Goal: Task Accomplishment & Management: Manage account settings

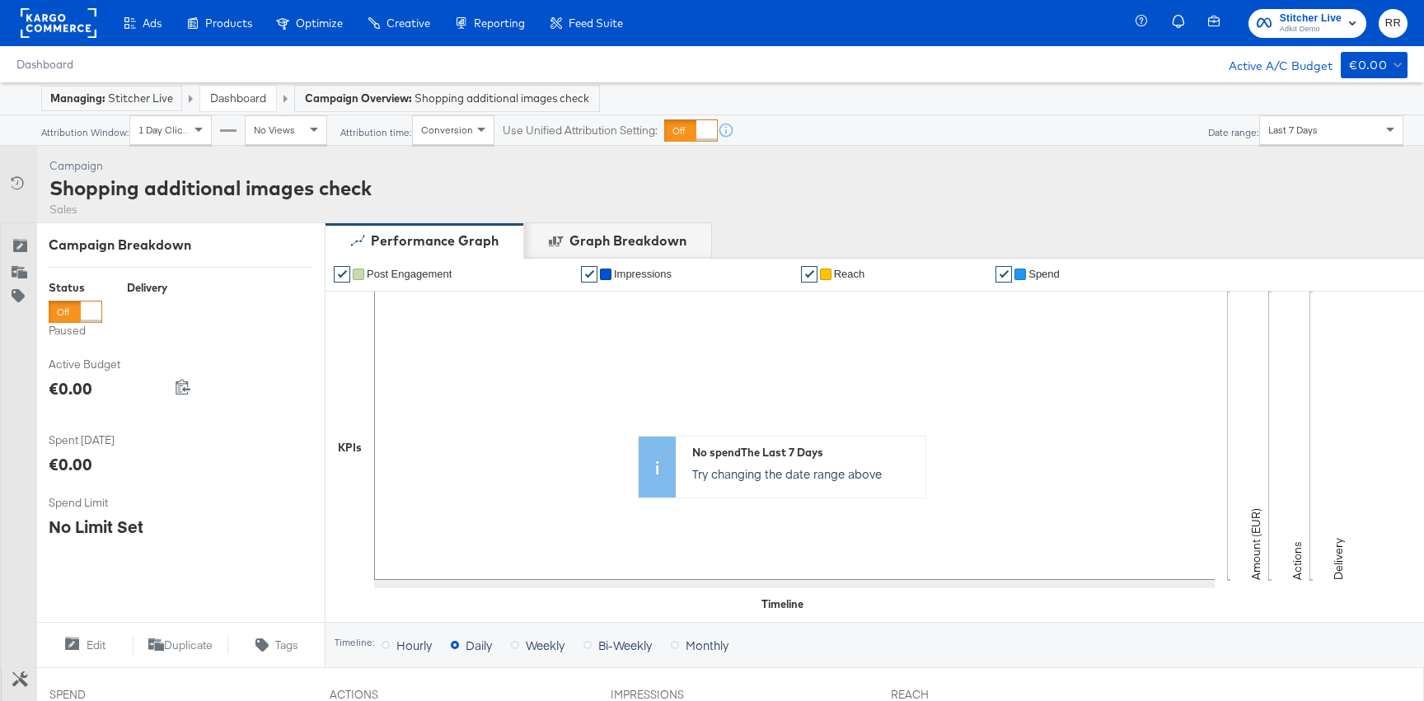
scroll to position [453, 0]
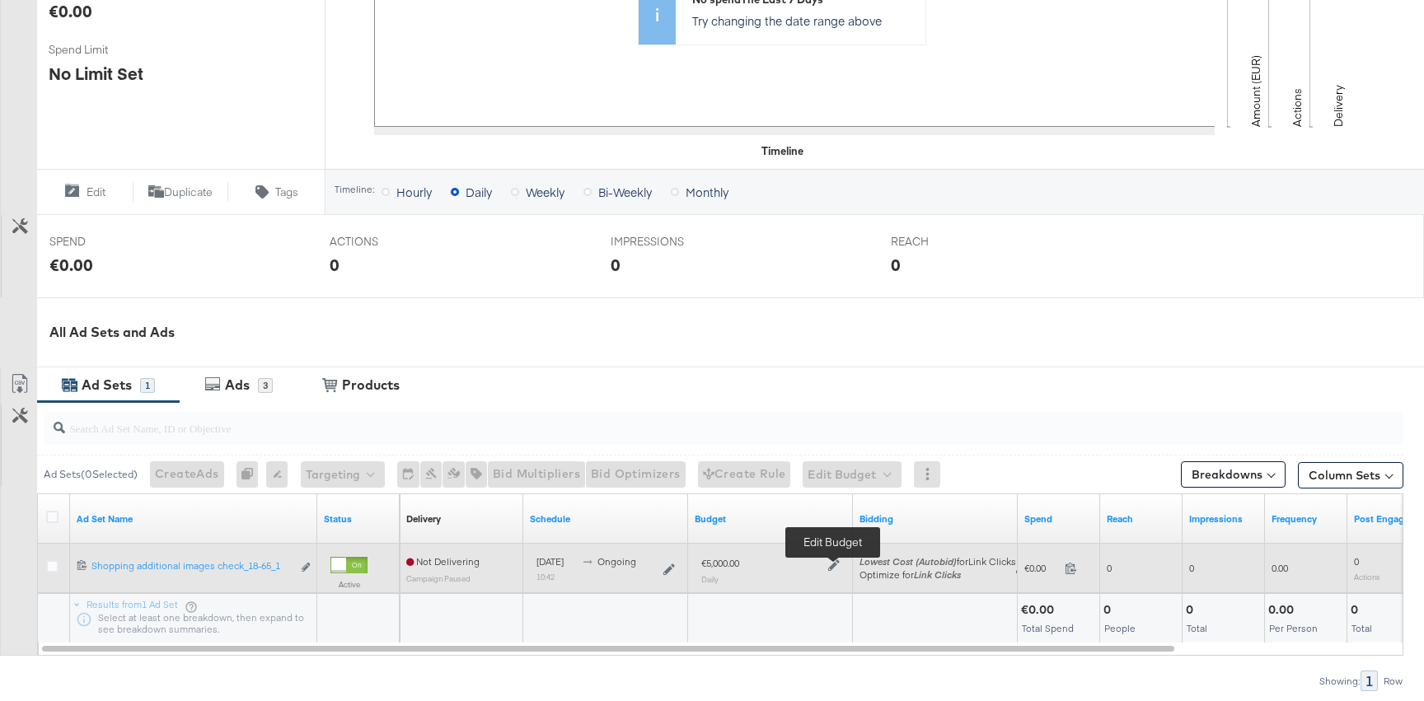
click at [833, 561] on icon at bounding box center [834, 565] width 12 height 12
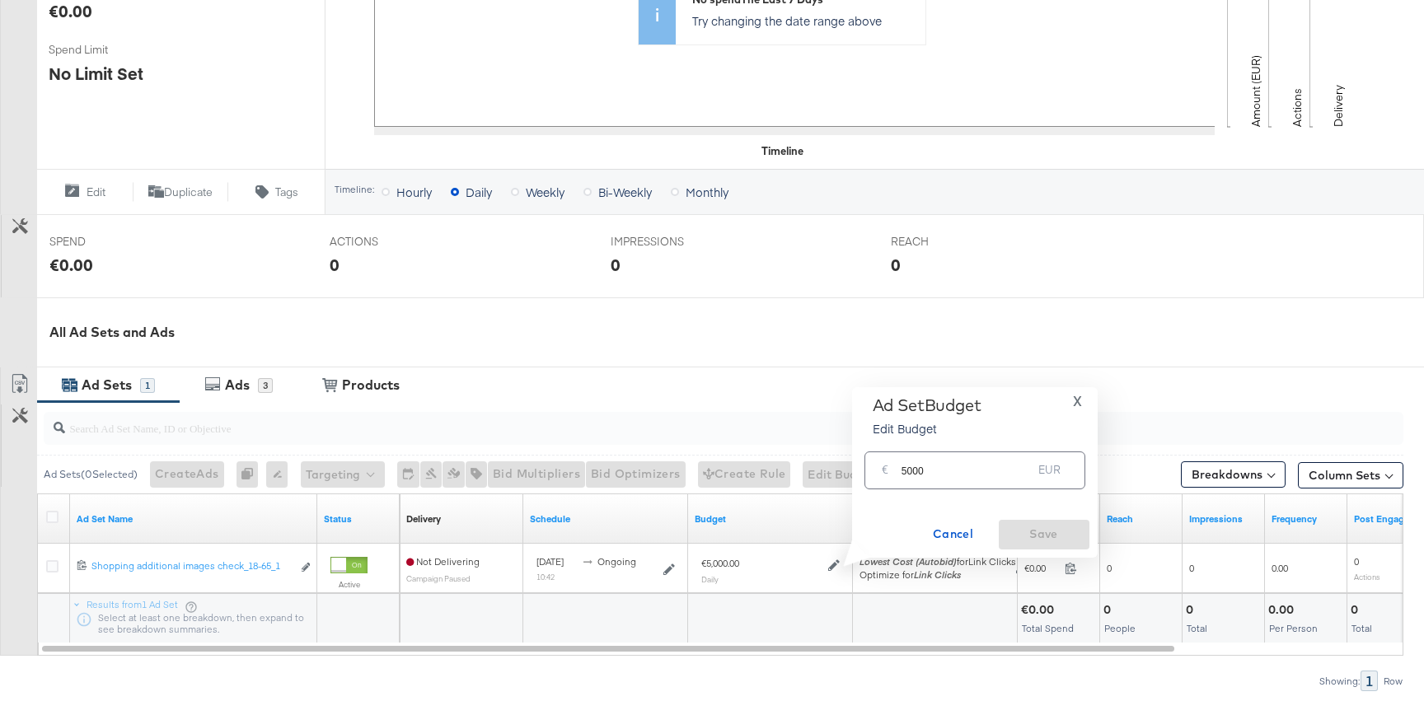
click at [934, 461] on input "5000" at bounding box center [966, 463] width 131 height 35
click at [936, 469] on input "5000" at bounding box center [966, 463] width 131 height 35
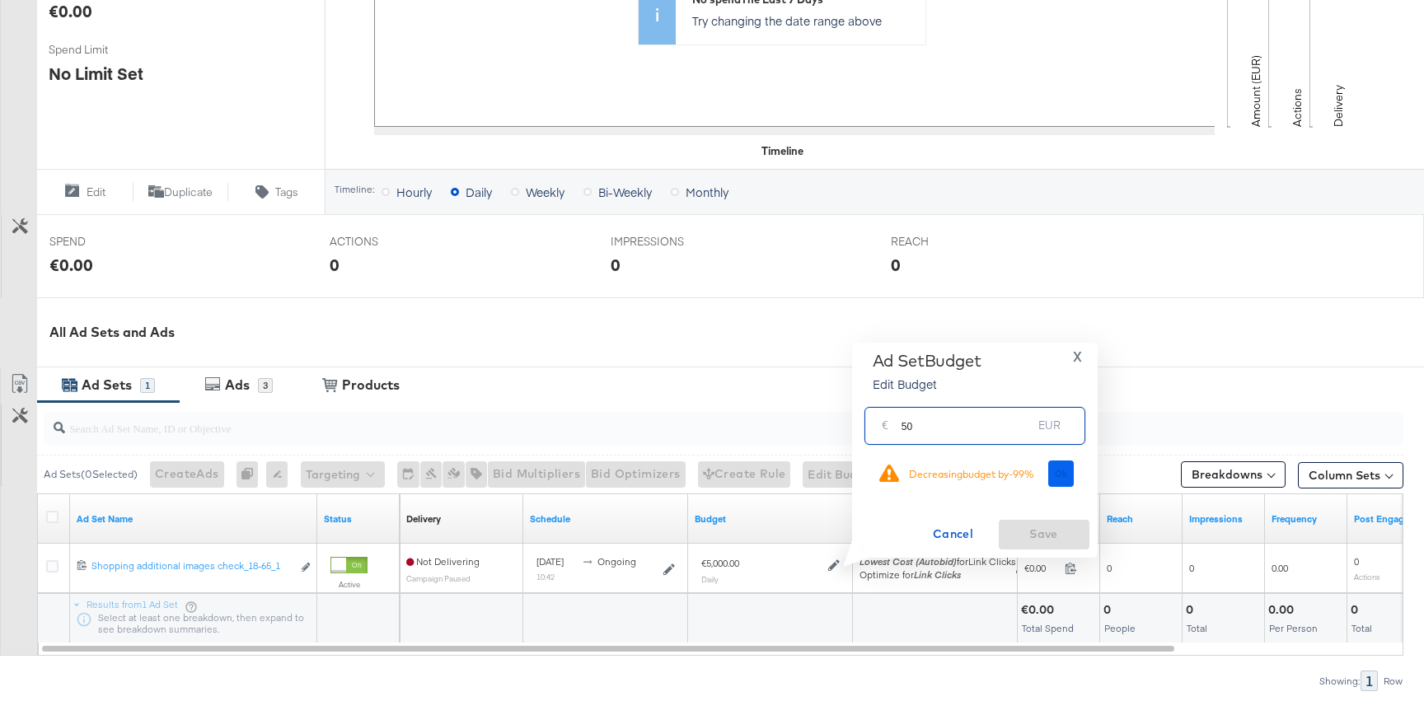
type input "50"
click at [1058, 476] on span "Ok" at bounding box center [1061, 474] width 13 height 12
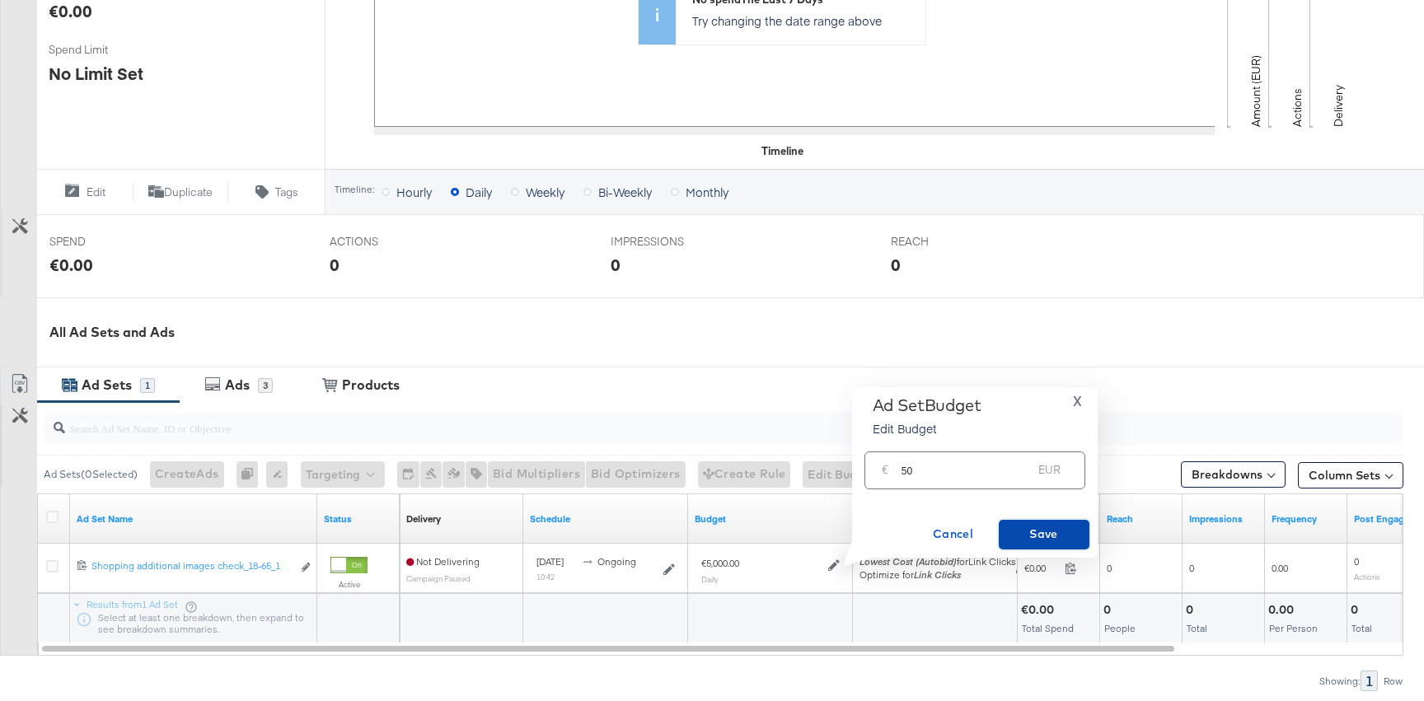
click at [1042, 542] on span "Save" at bounding box center [1043, 534] width 77 height 21
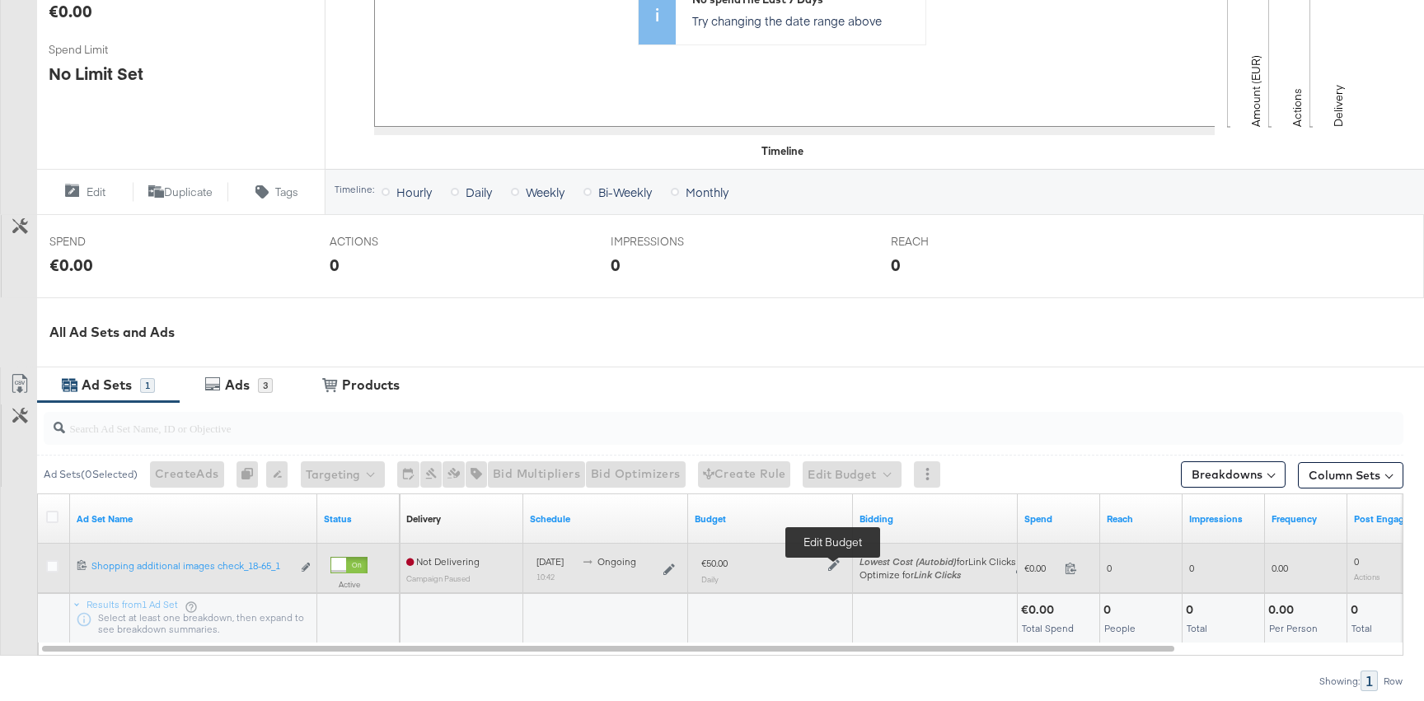
click at [835, 567] on icon at bounding box center [834, 565] width 12 height 12
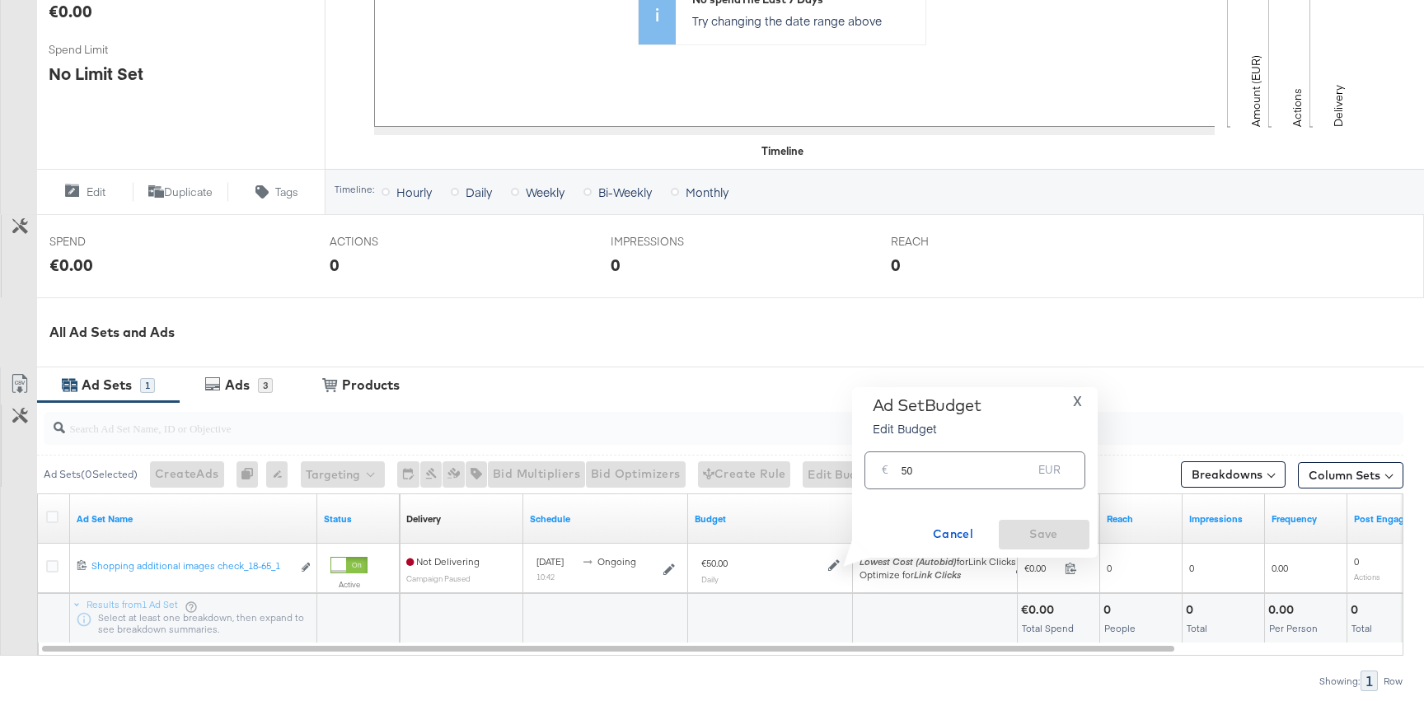
click at [952, 470] on input "50" at bounding box center [966, 463] width 131 height 35
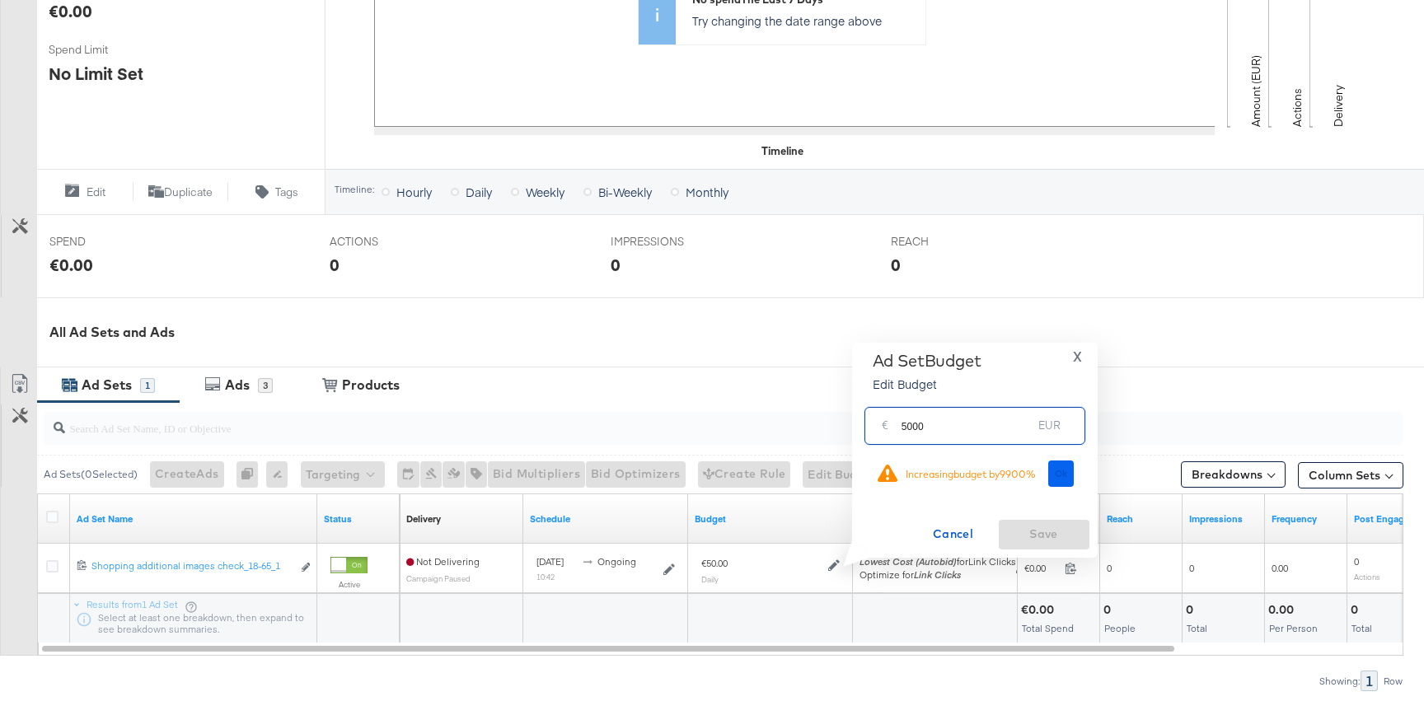
type input "5000"
click at [1056, 470] on span "Ok" at bounding box center [1061, 474] width 13 height 12
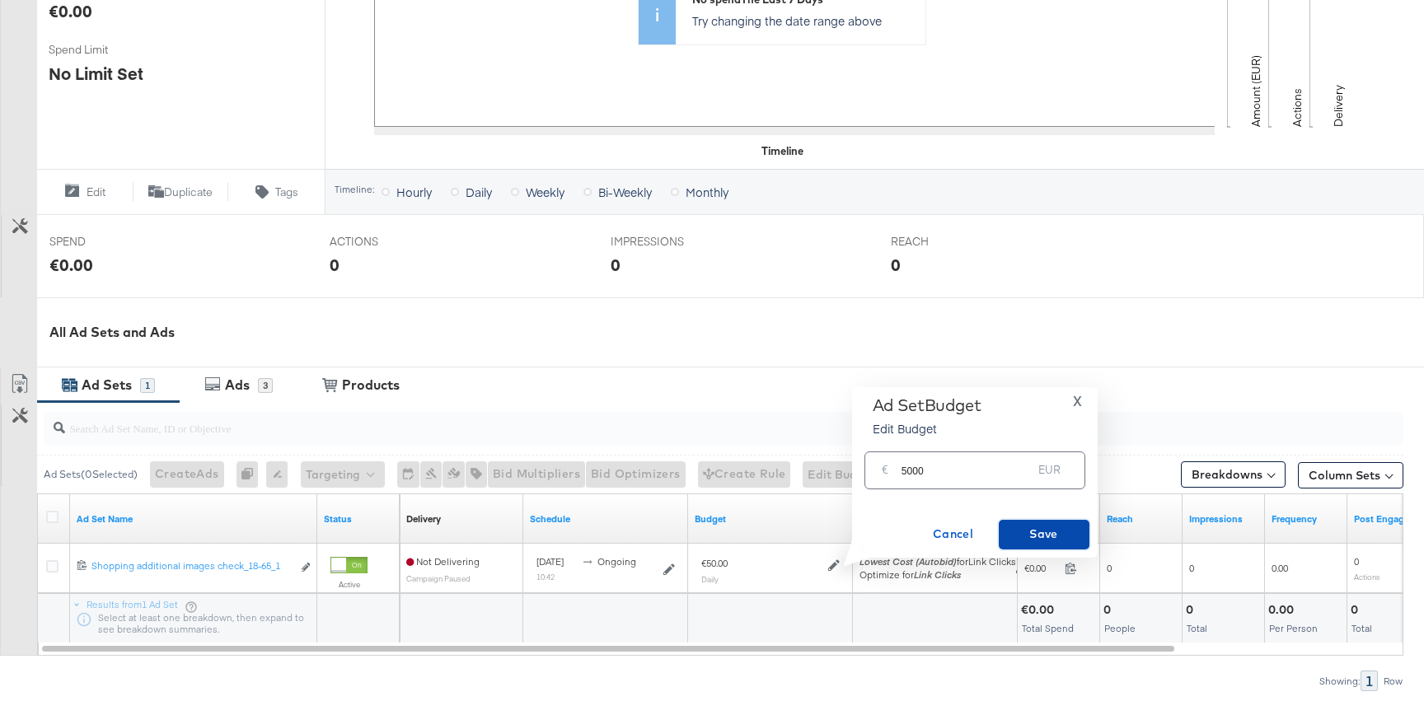
click at [1018, 536] on span "Save" at bounding box center [1043, 534] width 77 height 21
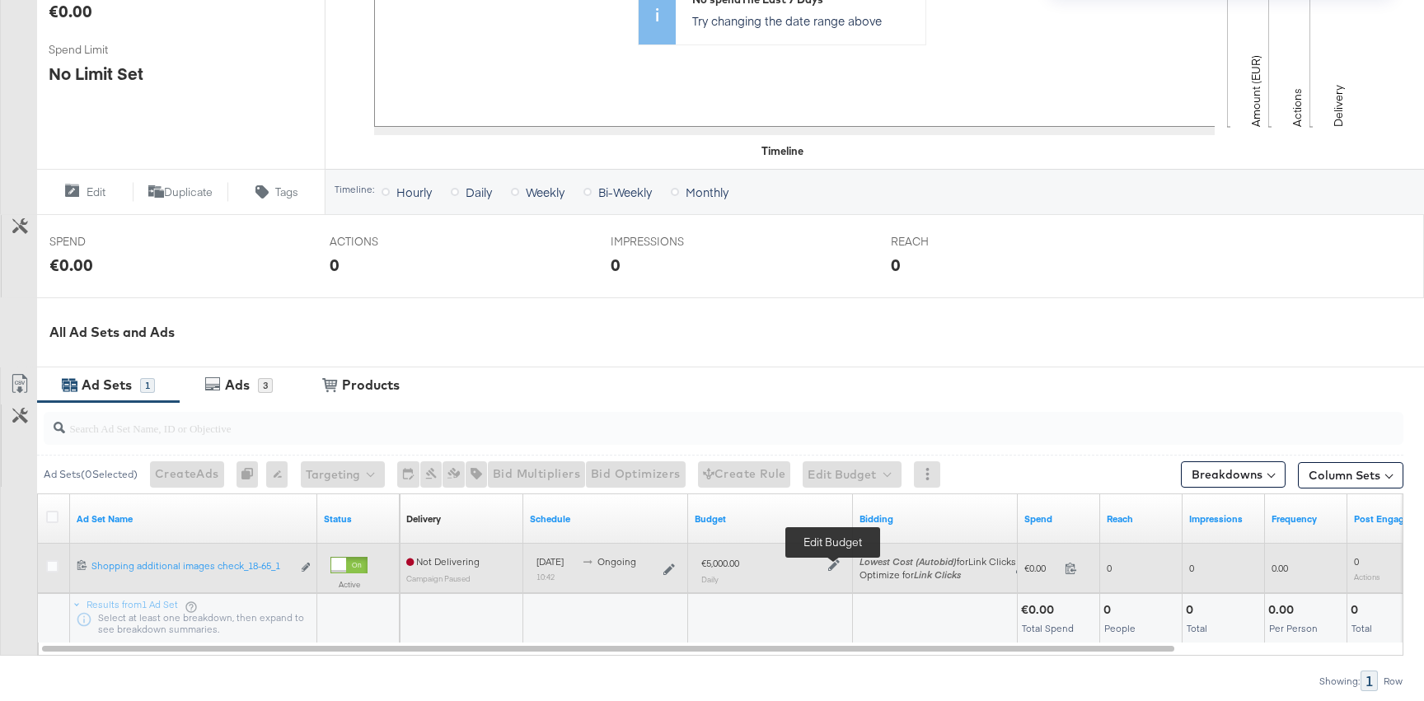
click at [830, 568] on icon at bounding box center [834, 565] width 12 height 12
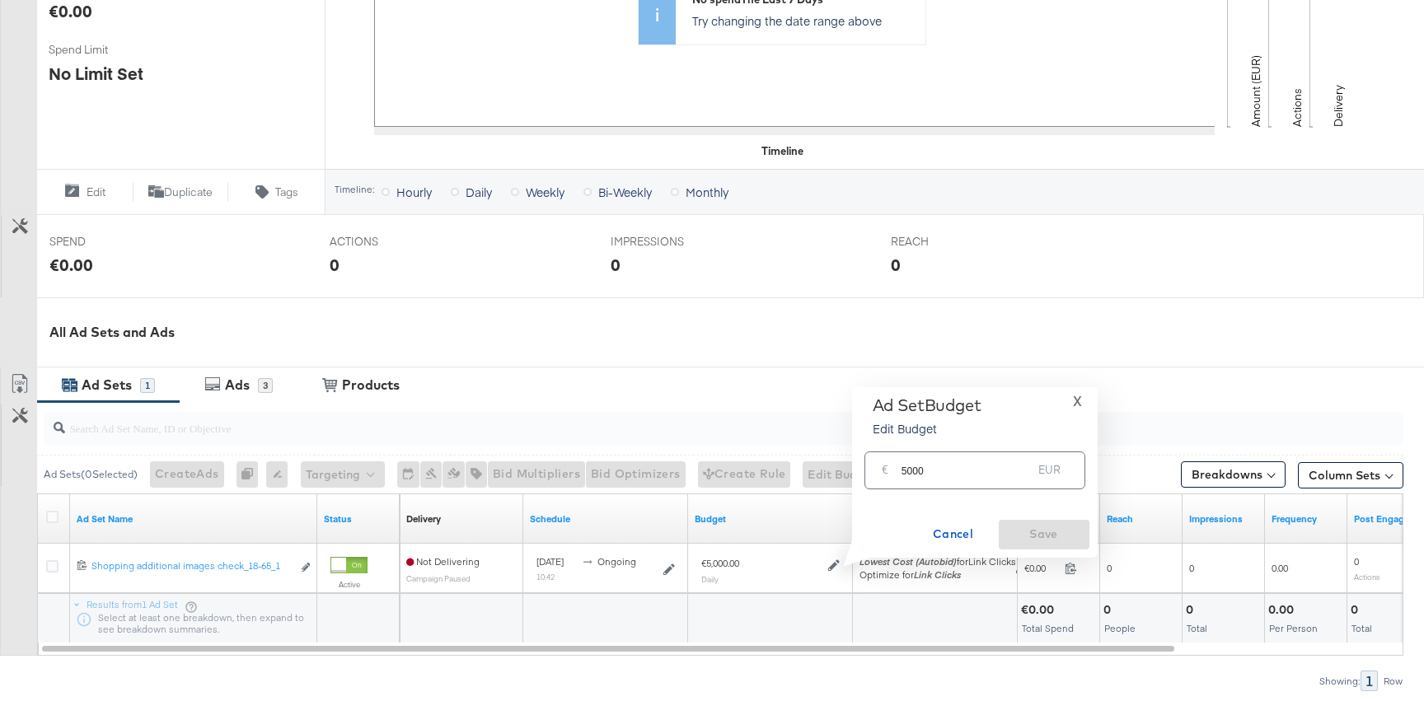
click at [924, 472] on input "5000" at bounding box center [966, 463] width 131 height 35
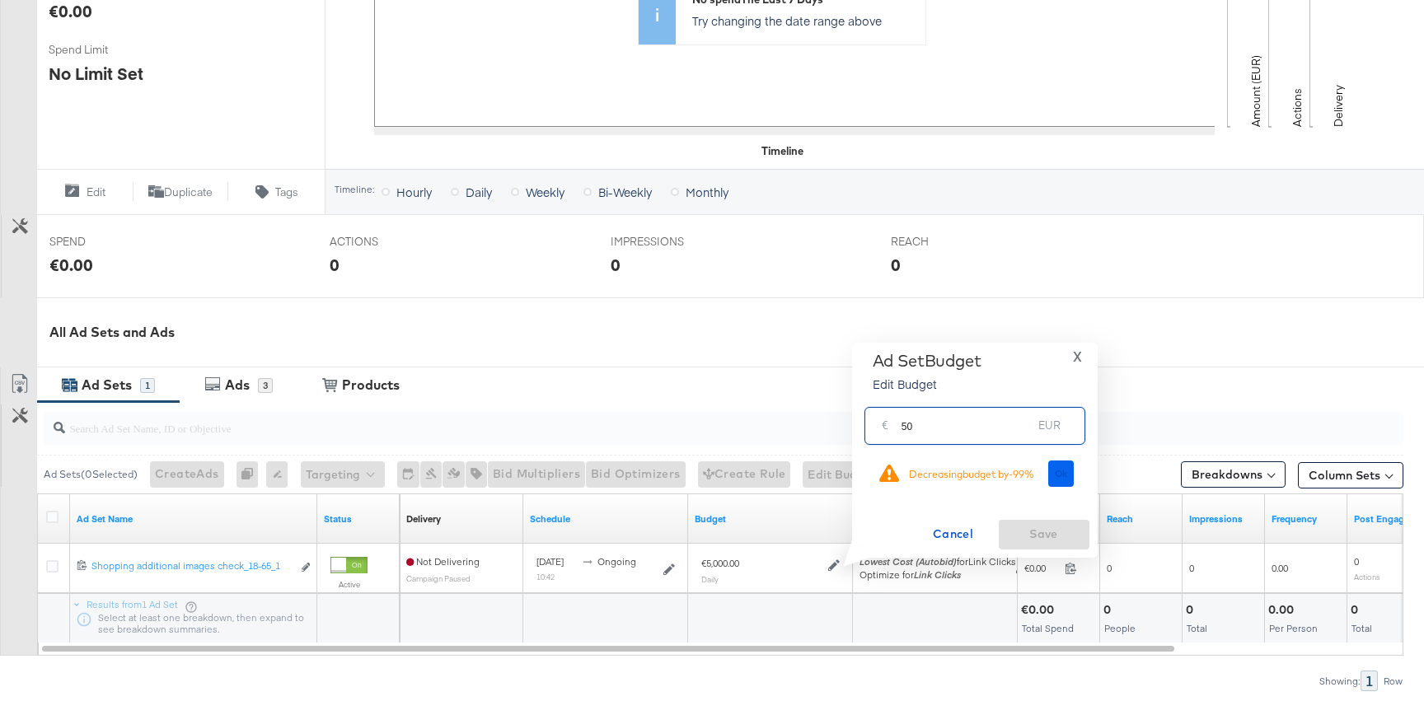
type input "50"
click at [1061, 475] on span "Ok" at bounding box center [1061, 474] width 13 height 12
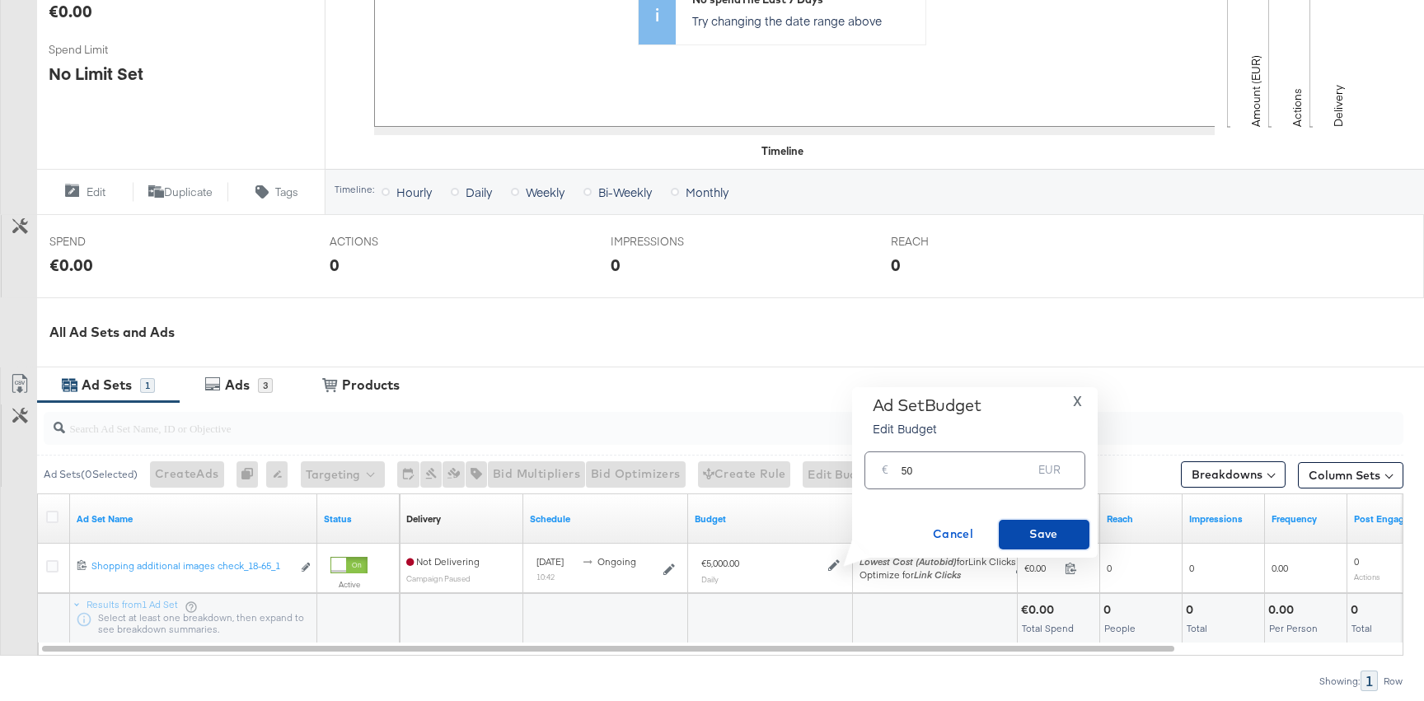
click at [1039, 543] on span "Save" at bounding box center [1043, 534] width 77 height 21
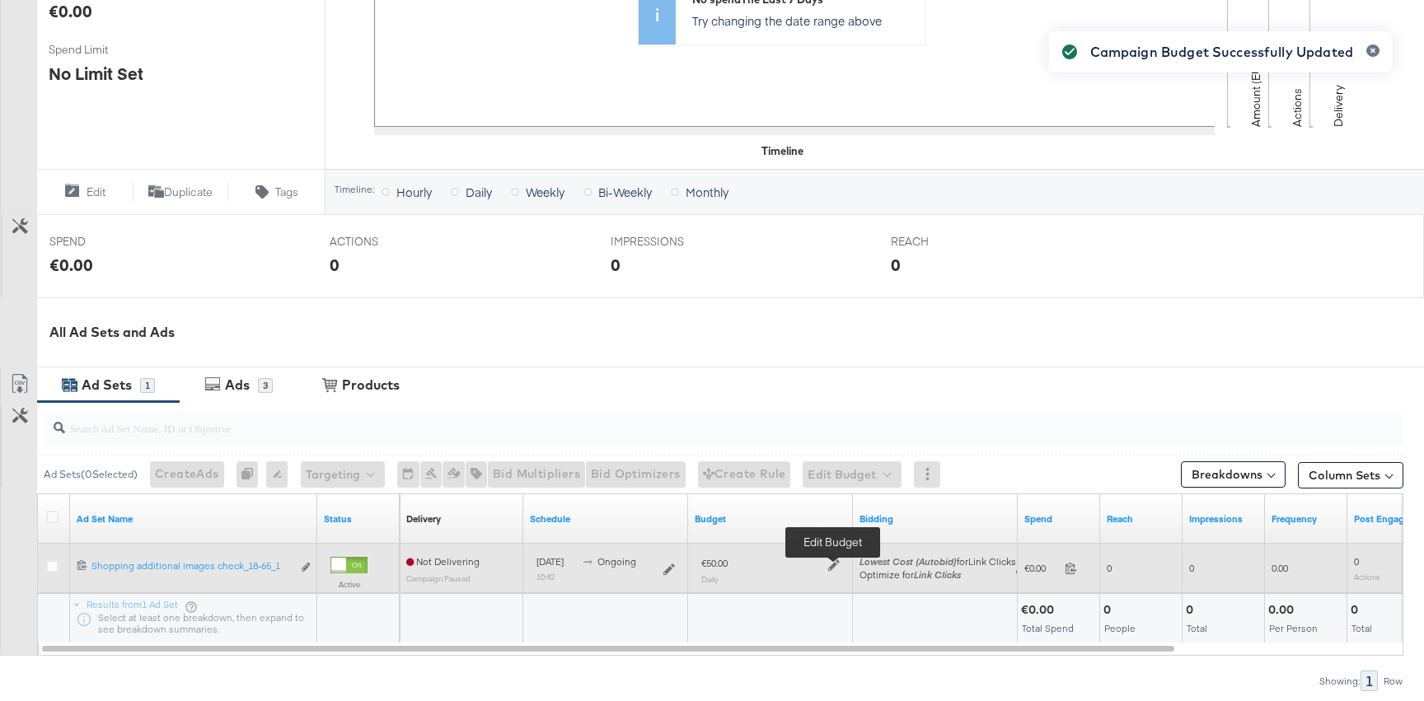
click at [831, 565] on icon at bounding box center [834, 565] width 12 height 12
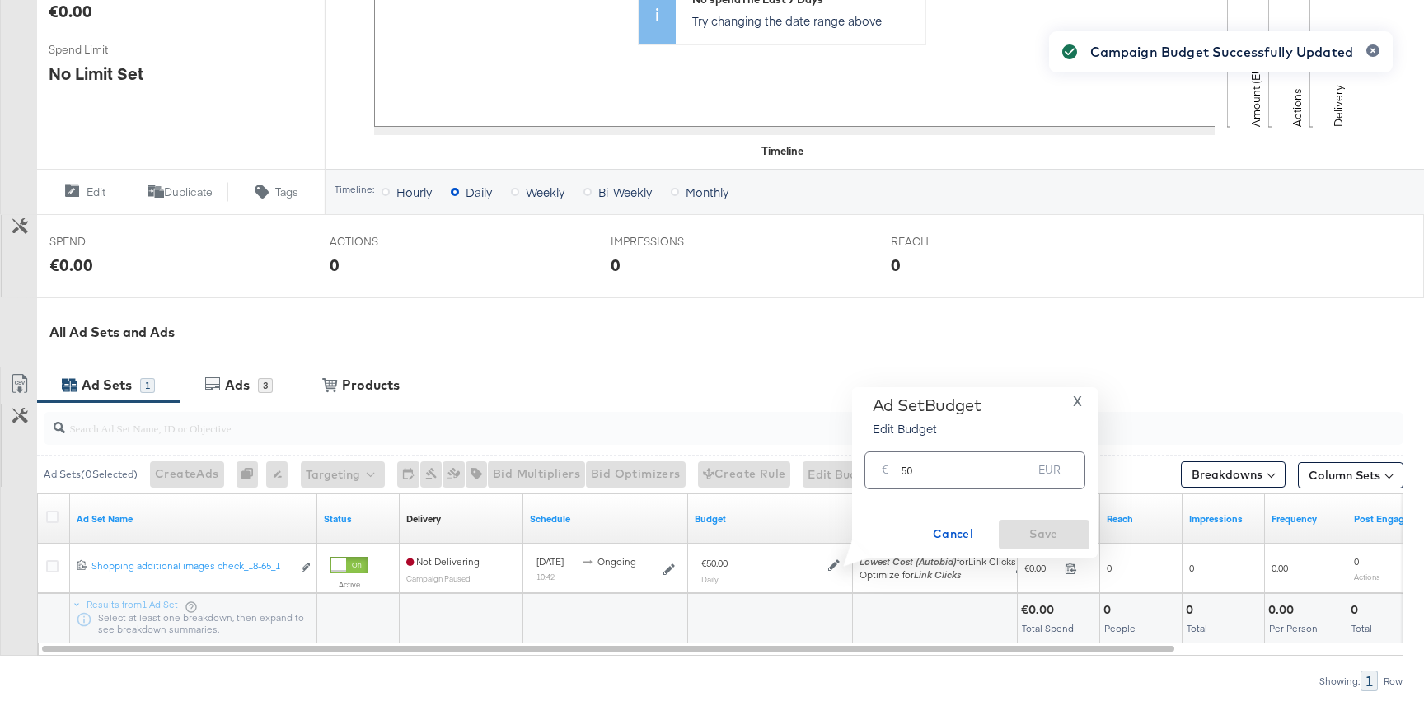
click at [910, 473] on input "50" at bounding box center [966, 463] width 131 height 35
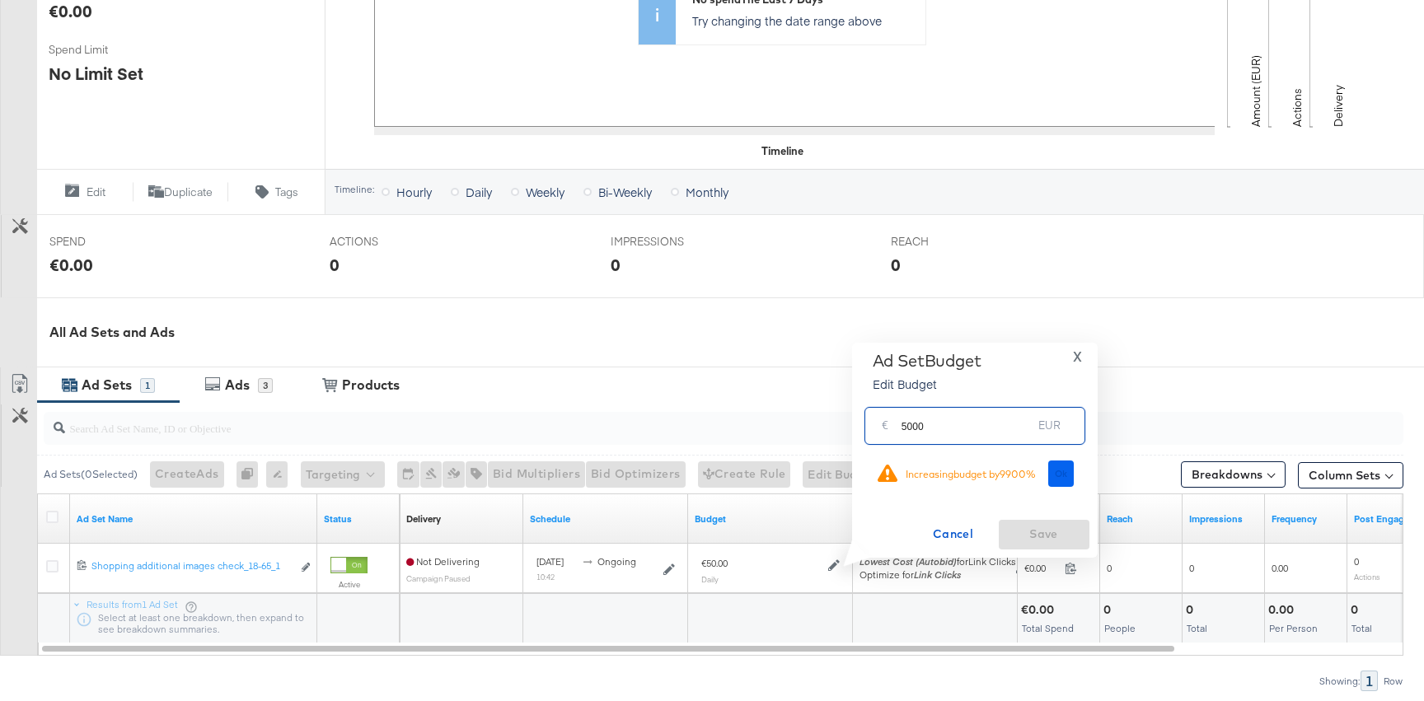
type input "5000"
click at [1060, 461] on button "Ok" at bounding box center [1061, 474] width 26 height 26
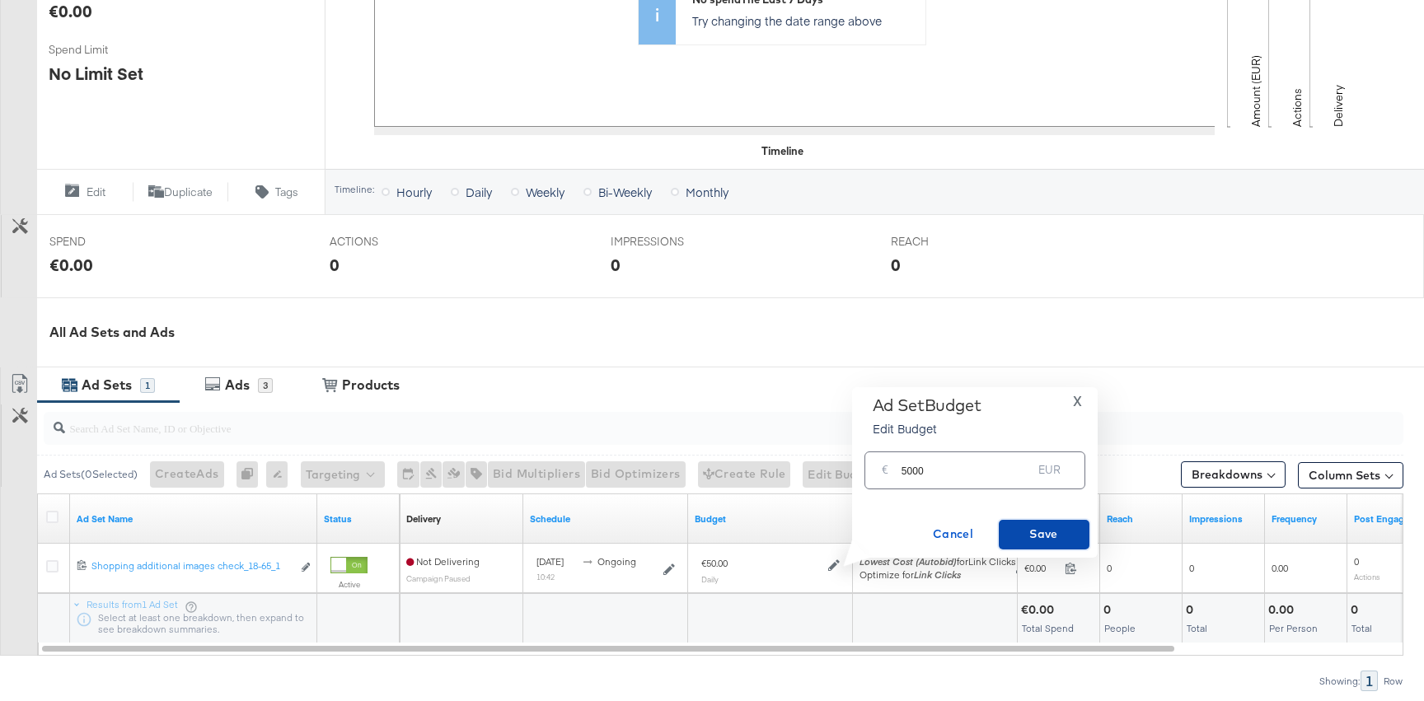
click at [1038, 542] on span "Save" at bounding box center [1043, 534] width 77 height 21
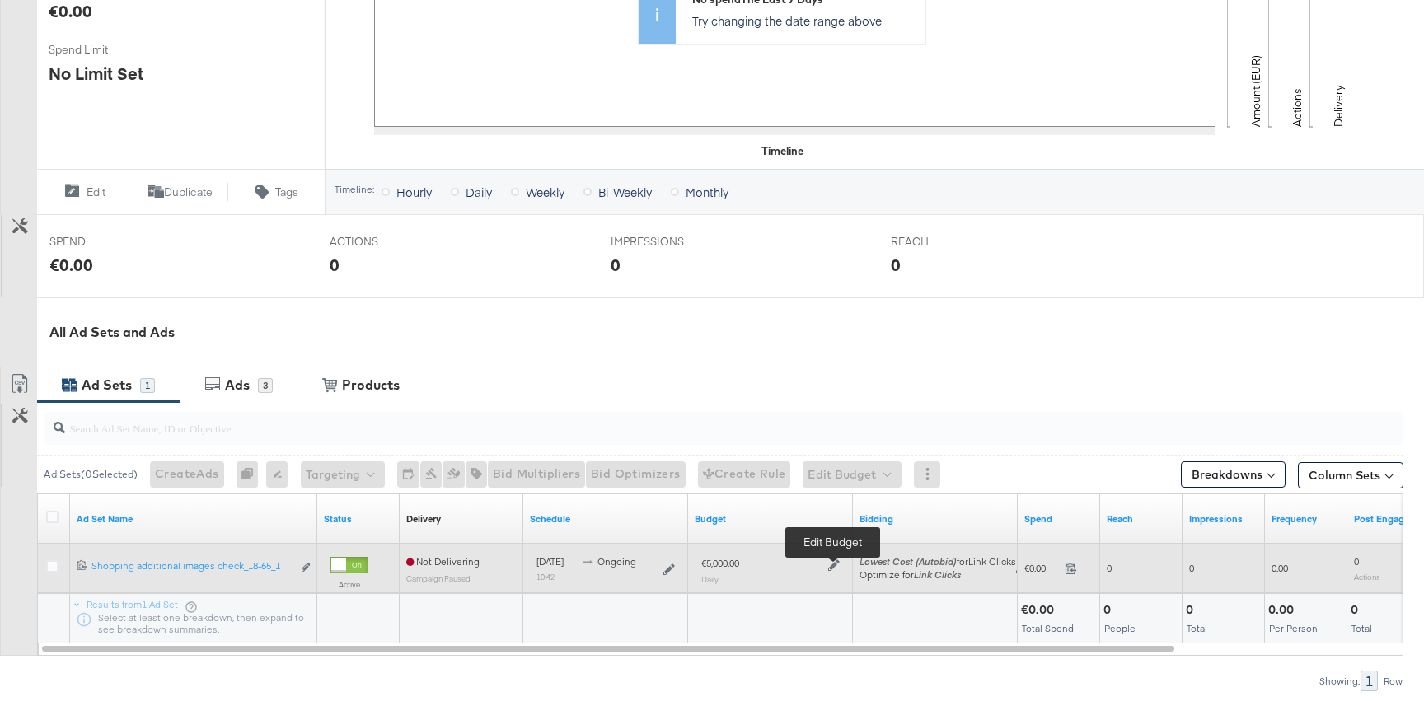
click at [831, 567] on icon at bounding box center [834, 565] width 12 height 12
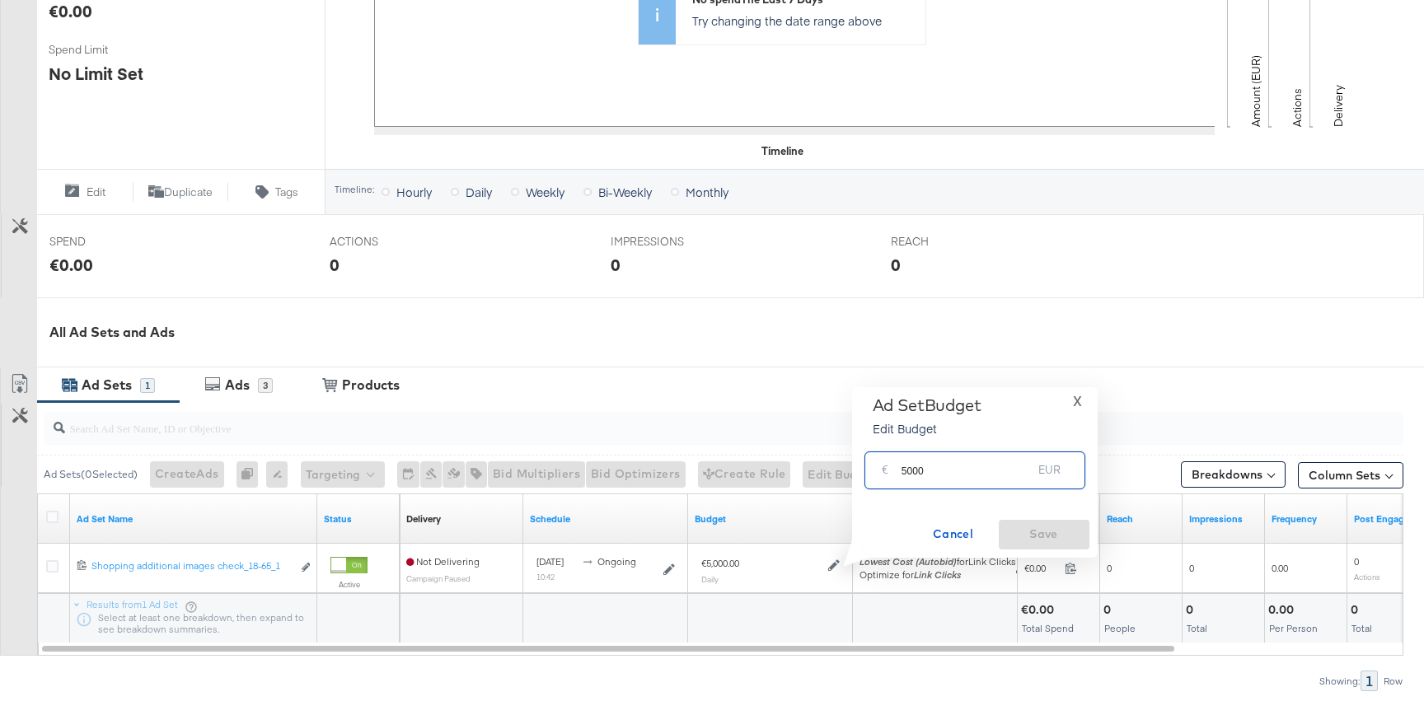
click at [924, 470] on input "5000" at bounding box center [966, 463] width 131 height 35
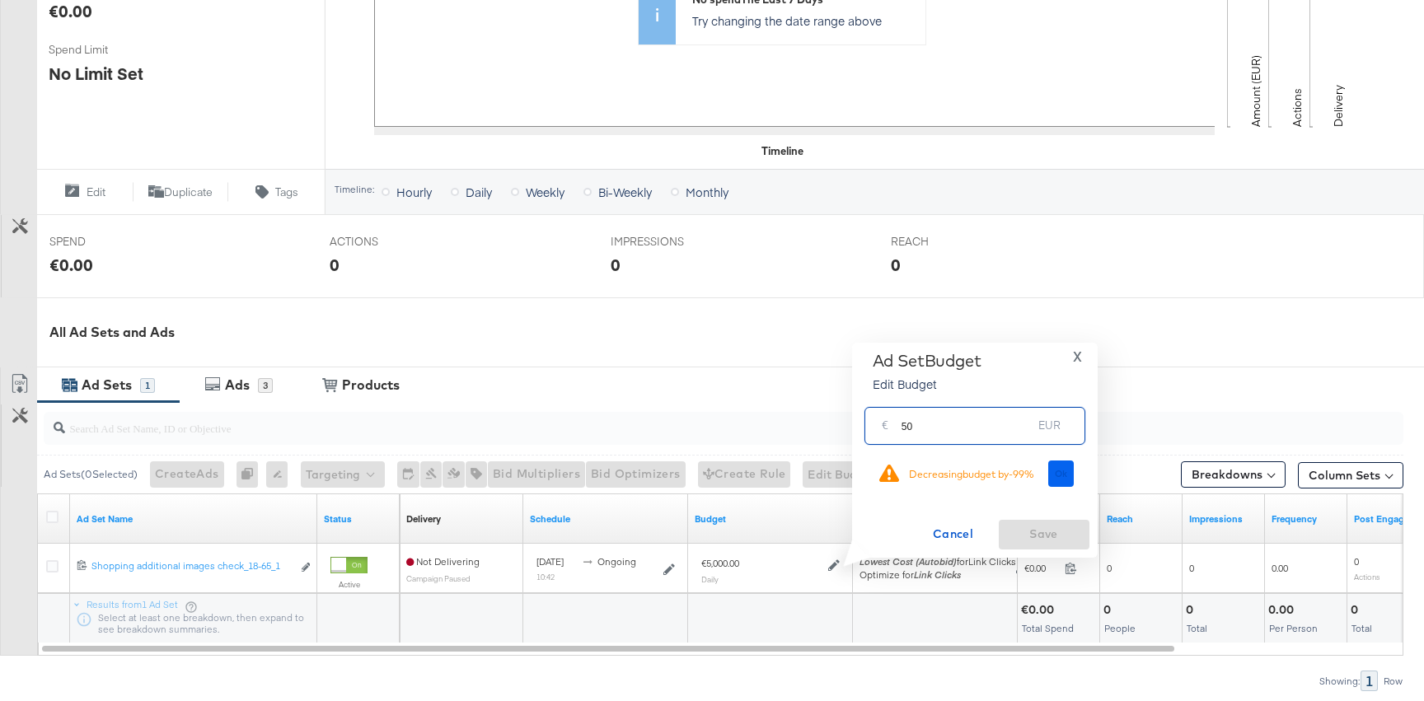
type input "50"
click at [1051, 475] on button "Ok" at bounding box center [1061, 474] width 26 height 26
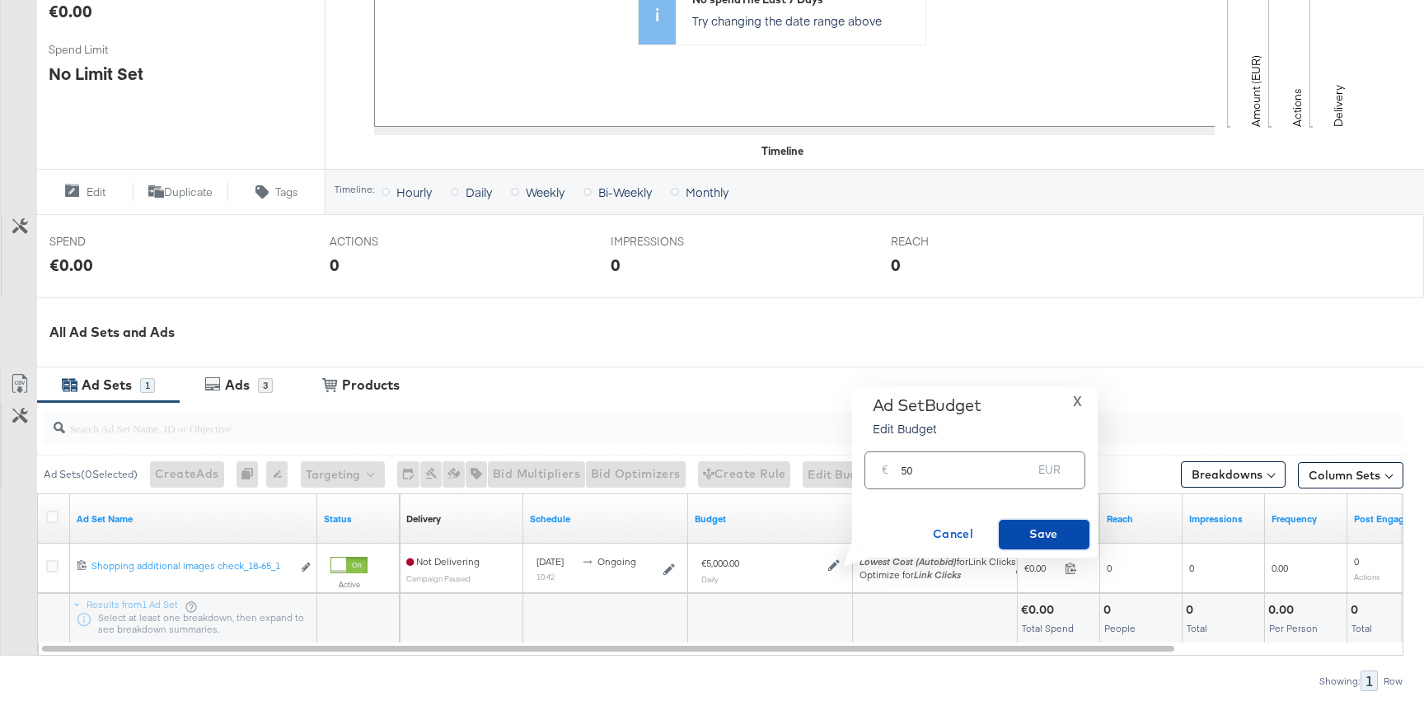
click at [1047, 521] on button "Save" at bounding box center [1044, 535] width 91 height 30
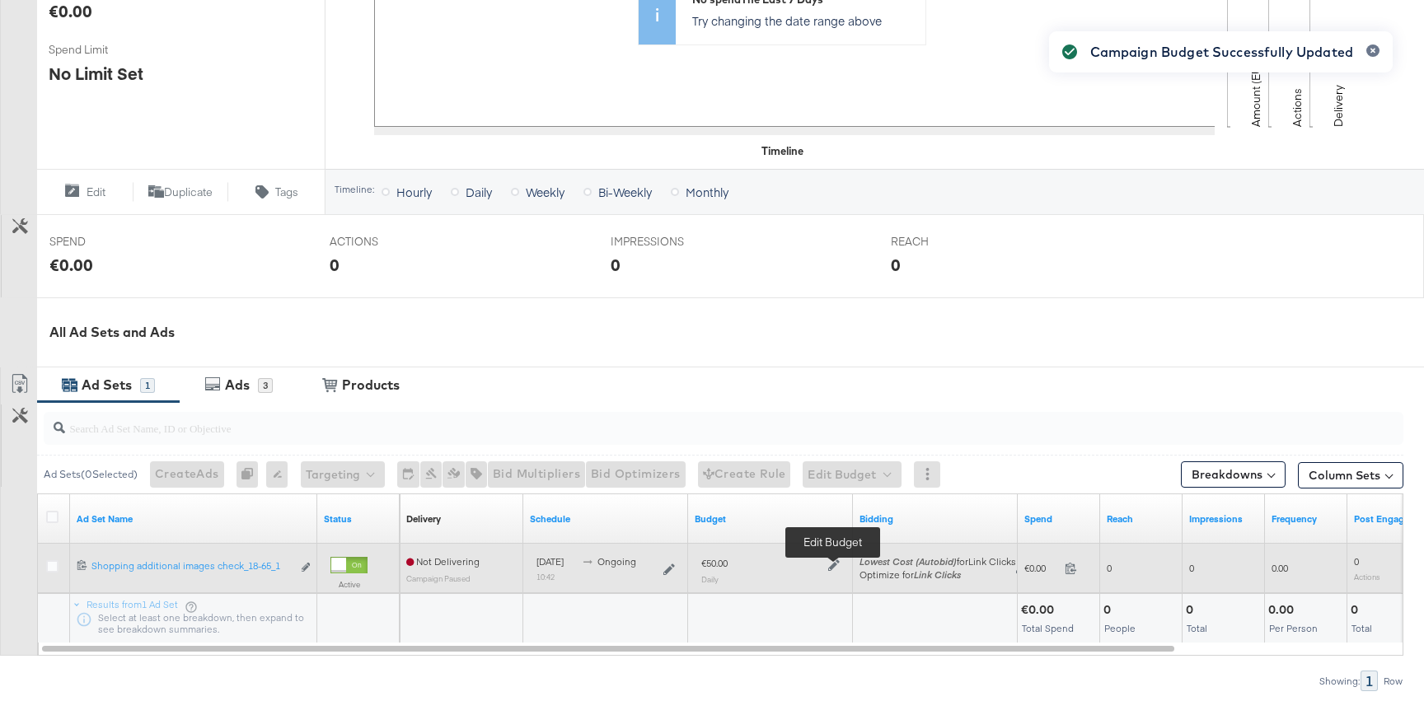
click at [835, 561] on icon at bounding box center [834, 565] width 12 height 12
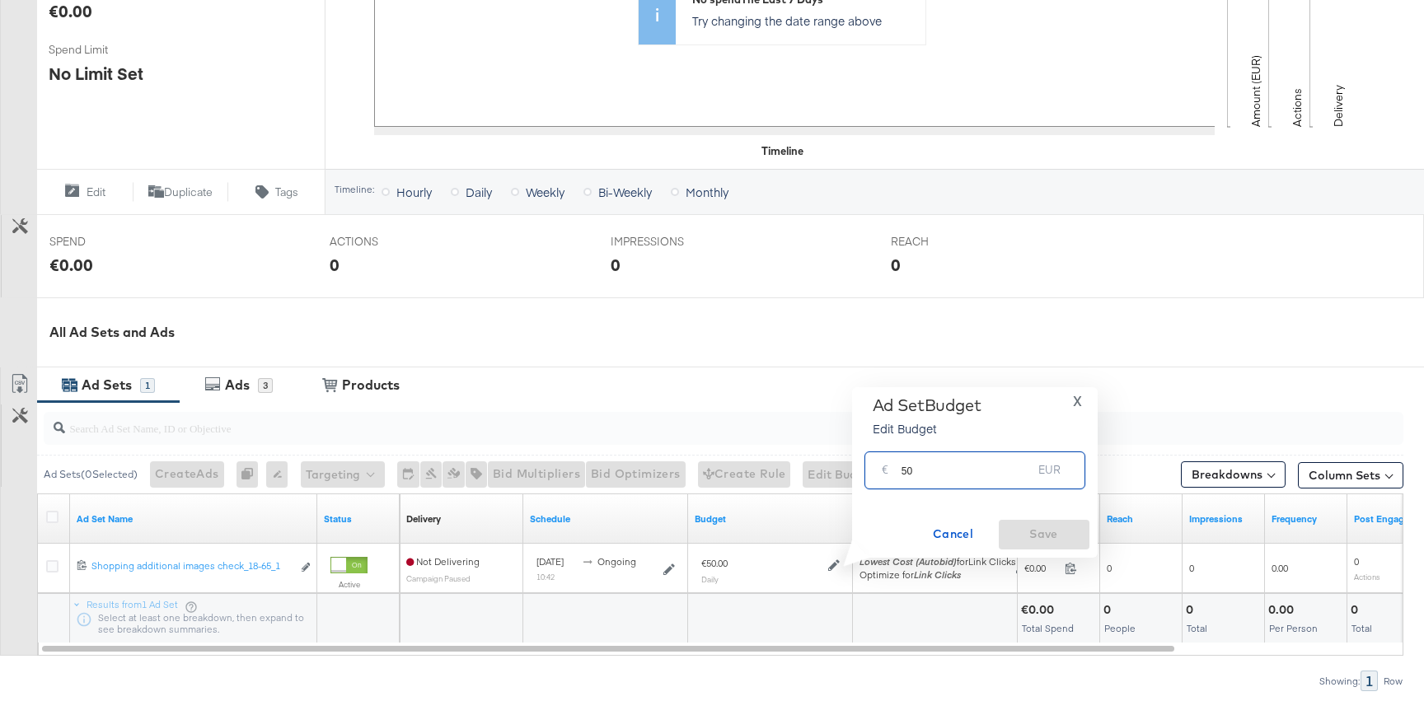
click at [938, 478] on input "50" at bounding box center [966, 463] width 131 height 35
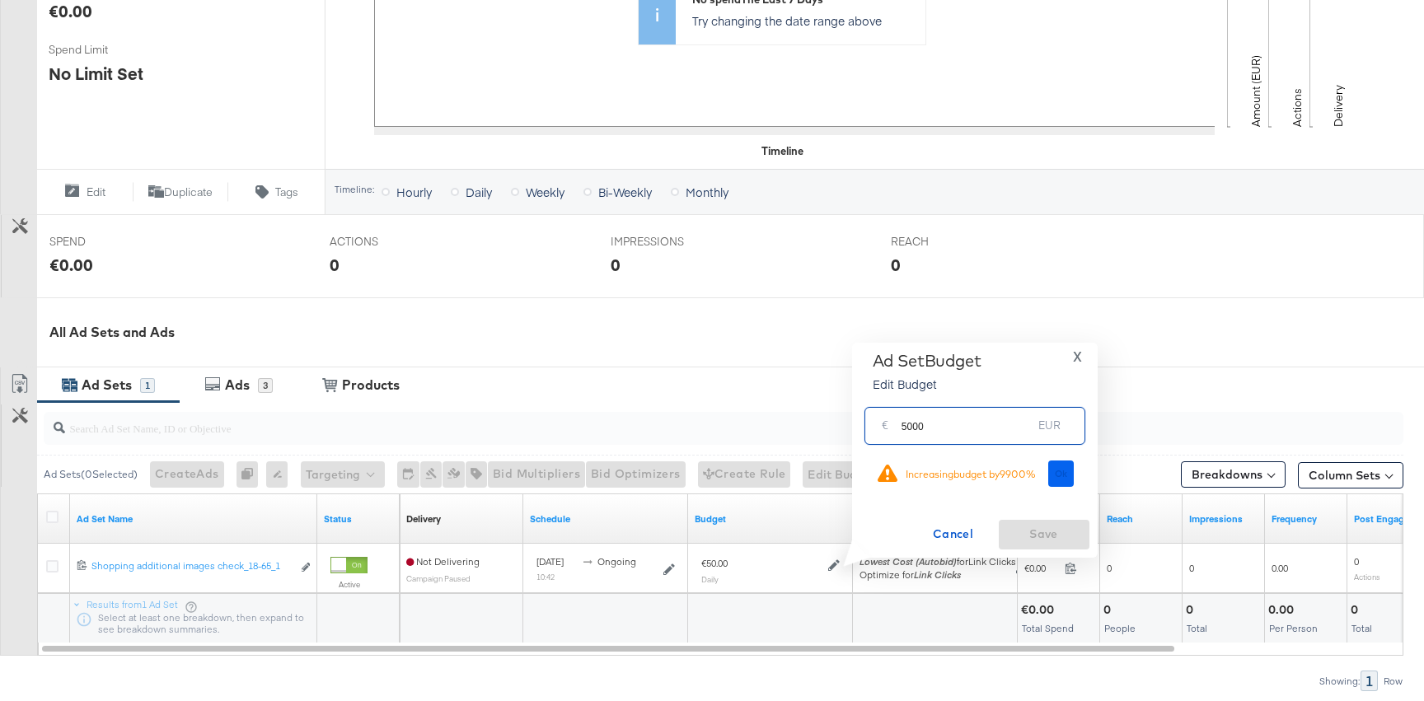
type input "5000"
click at [1055, 475] on span "Ok" at bounding box center [1061, 474] width 13 height 12
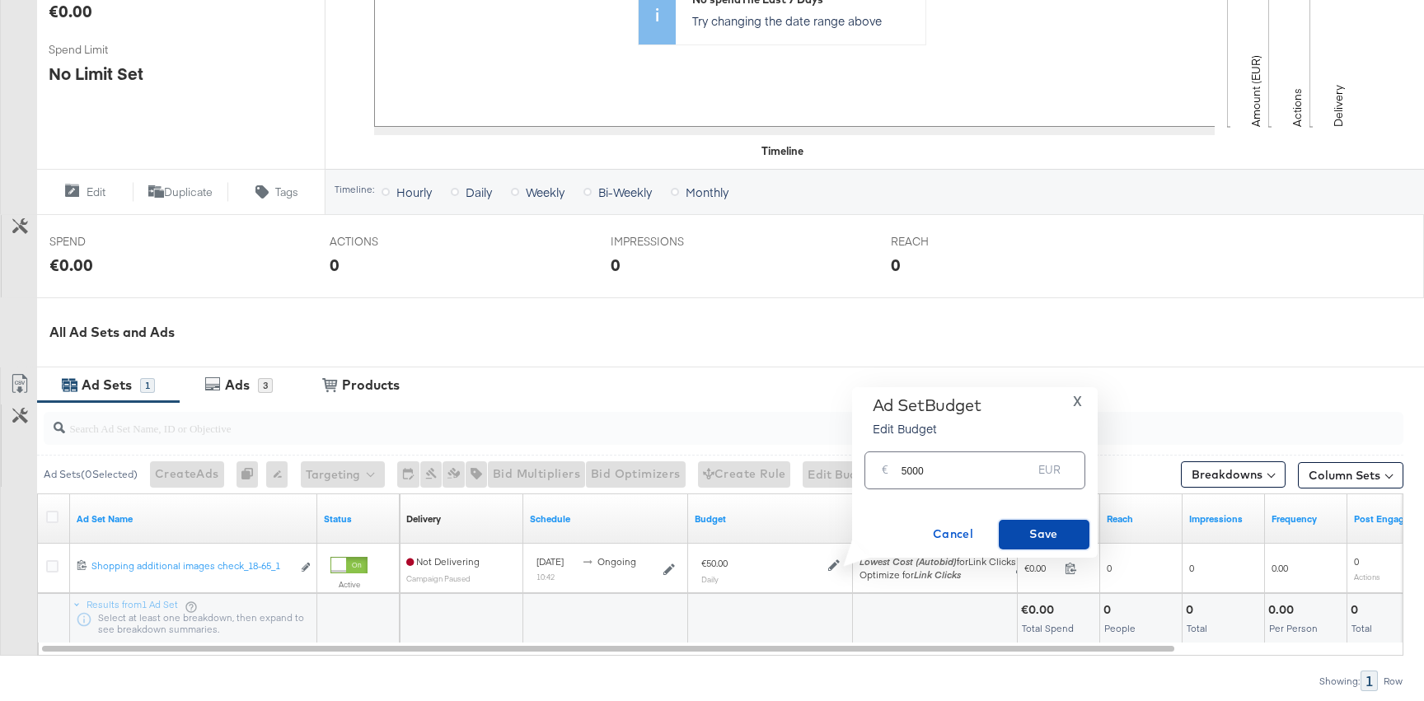
click at [1040, 535] on span "Save" at bounding box center [1043, 534] width 77 height 21
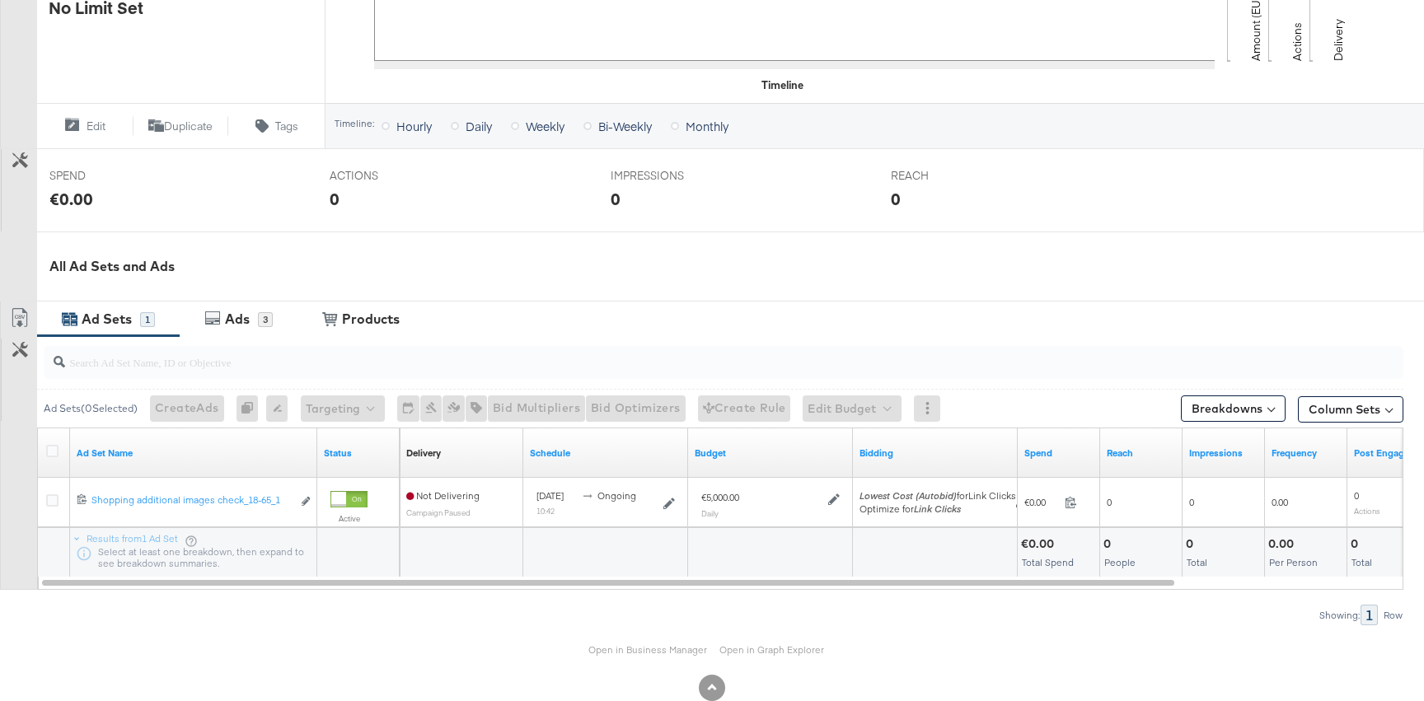
scroll to position [557, 0]
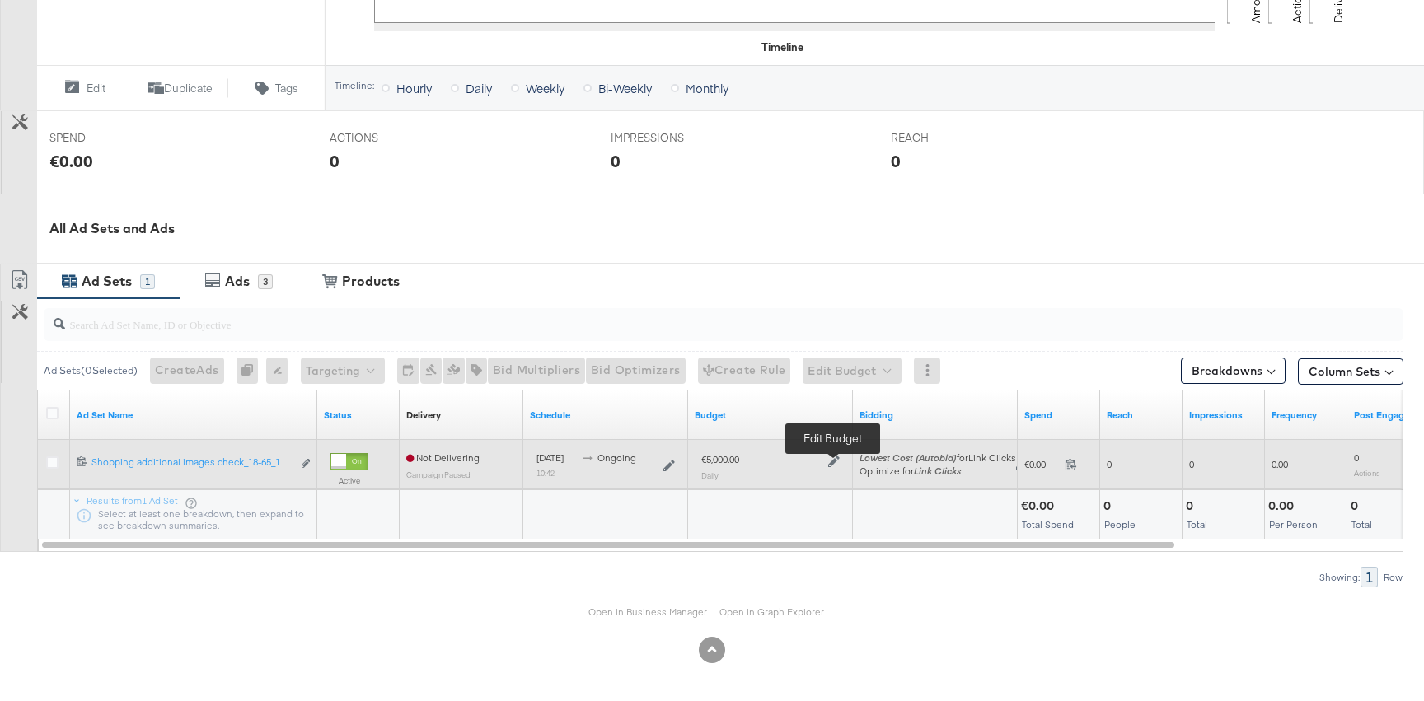
click at [832, 465] on icon at bounding box center [834, 462] width 12 height 12
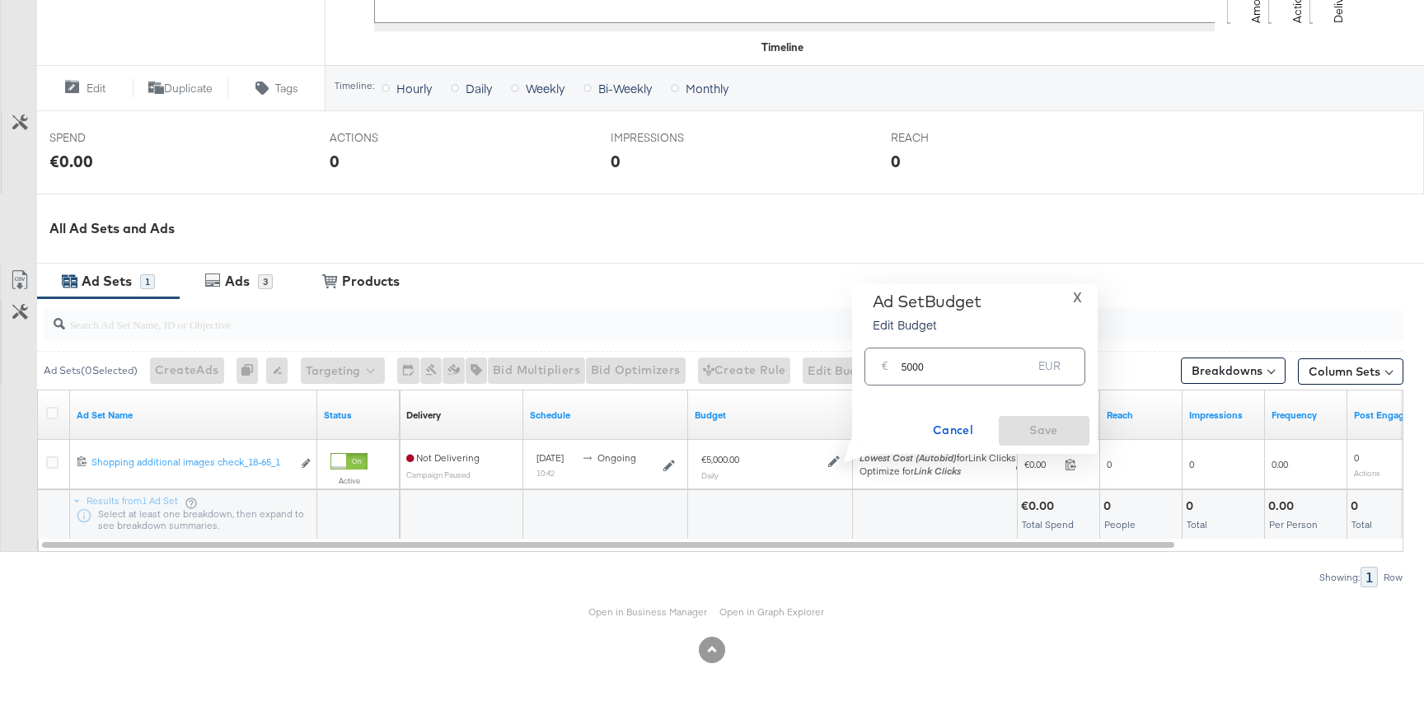
click at [925, 374] on input "5000" at bounding box center [966, 359] width 131 height 35
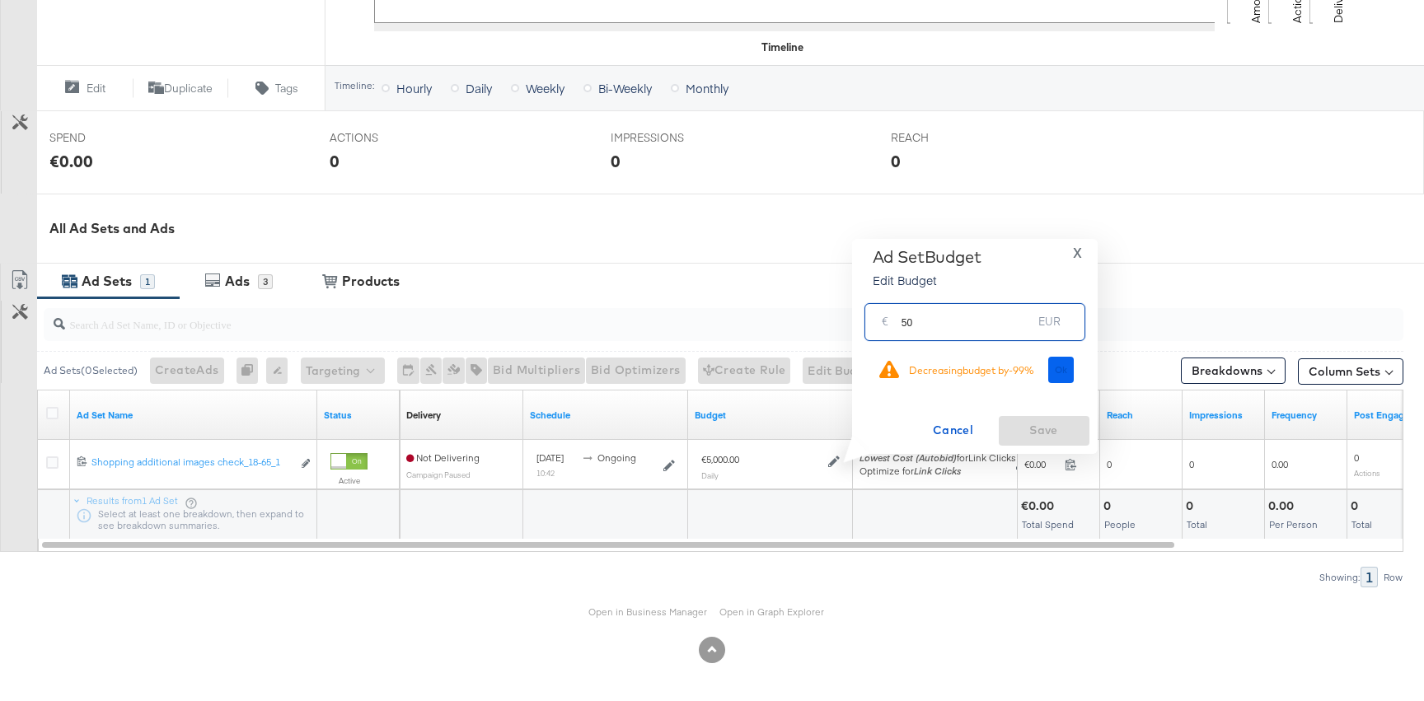
type input "50"
click at [1065, 362] on button "Ok" at bounding box center [1061, 370] width 26 height 26
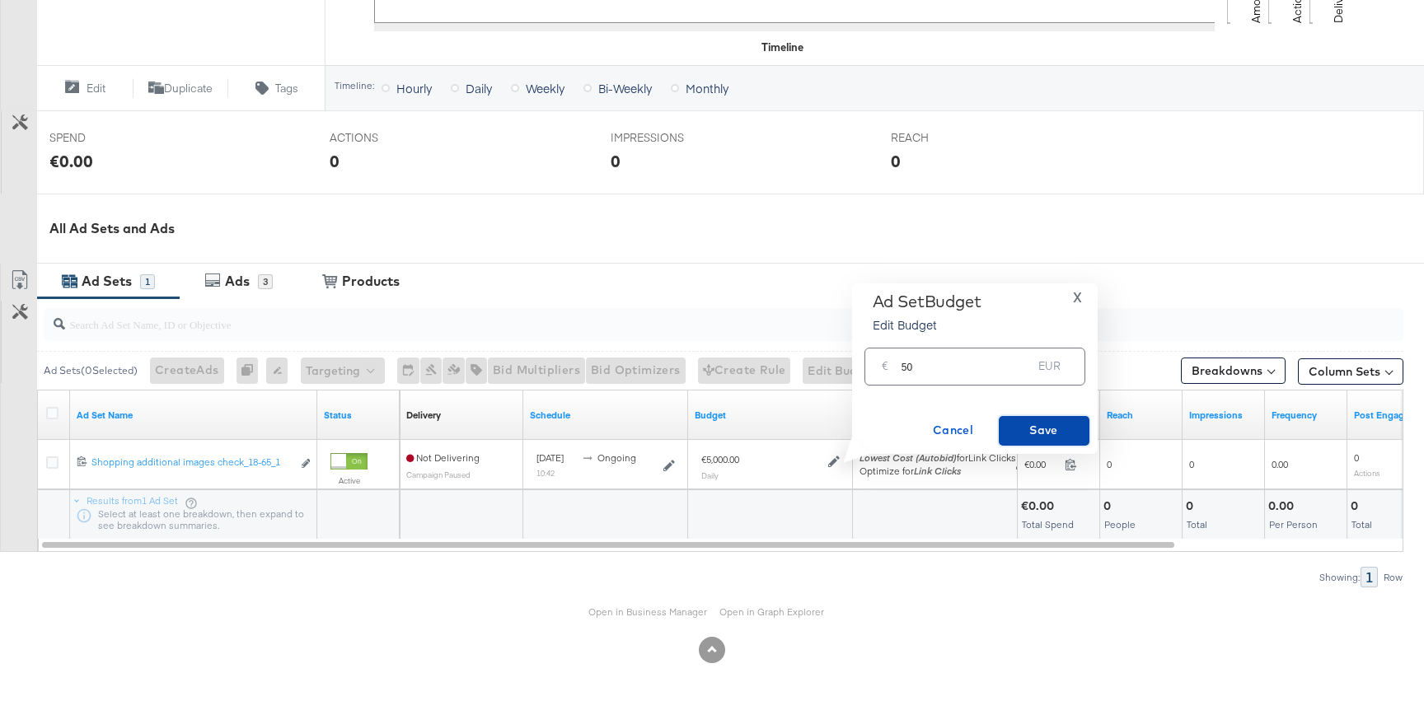
click at [1049, 426] on span "Save" at bounding box center [1043, 430] width 77 height 21
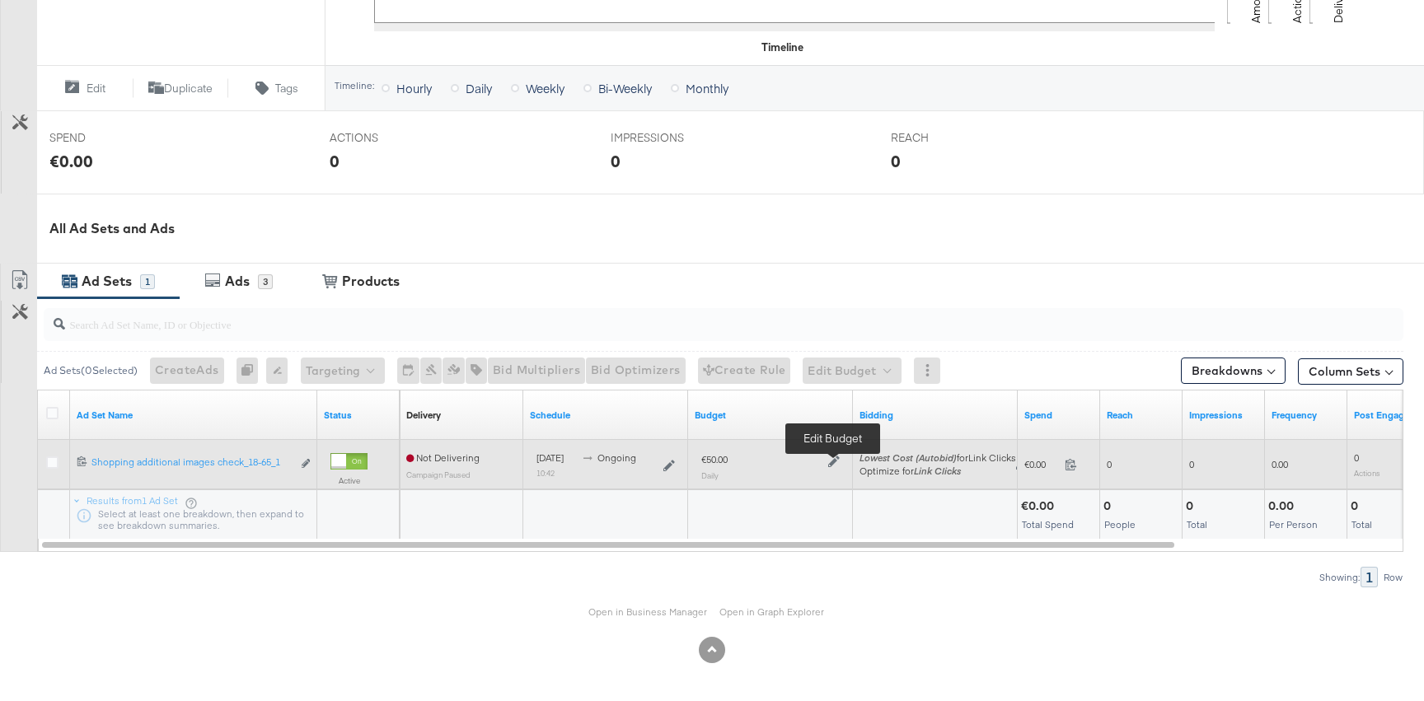
drag, startPoint x: 838, startPoint y: 461, endPoint x: 829, endPoint y: 465, distance: 9.6
click at [838, 461] on icon at bounding box center [834, 462] width 12 height 12
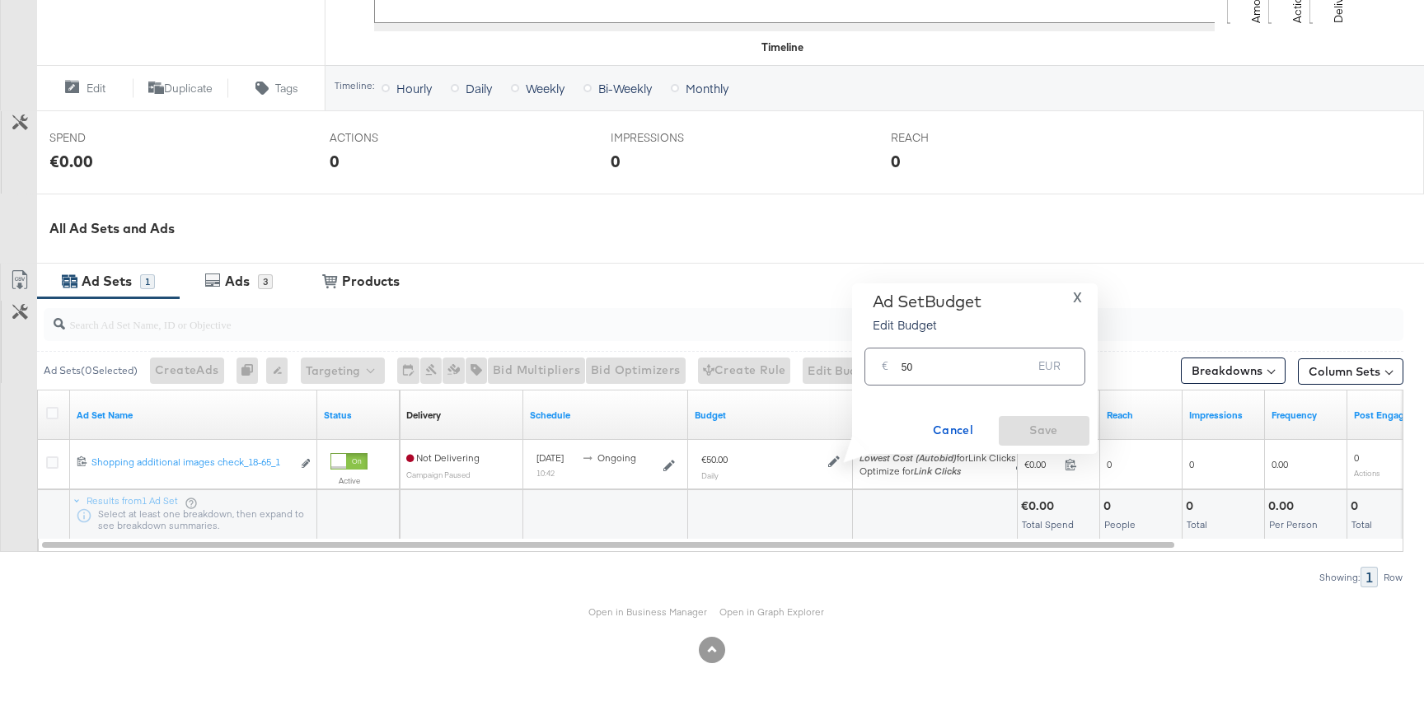
click at [914, 372] on input "50" at bounding box center [966, 359] width 131 height 35
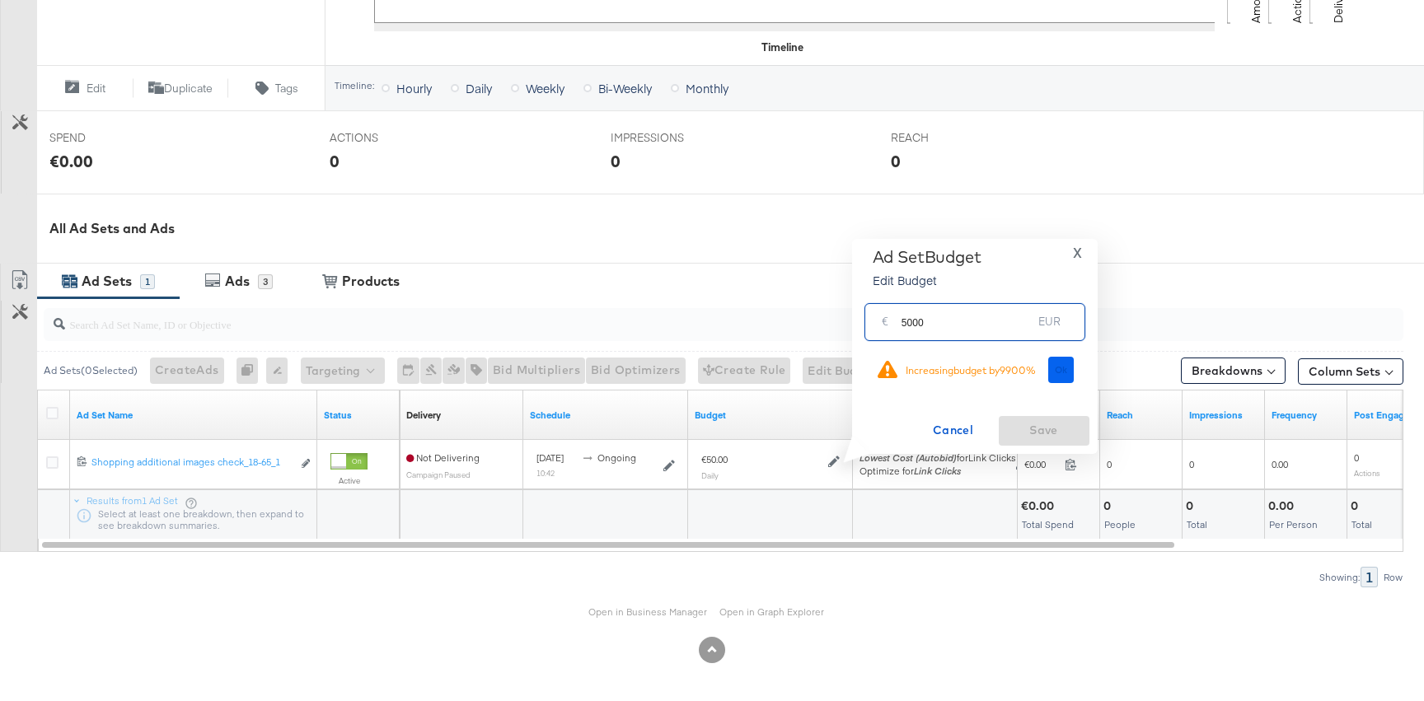
type input "5000"
click at [1060, 357] on button "Ok" at bounding box center [1061, 370] width 26 height 26
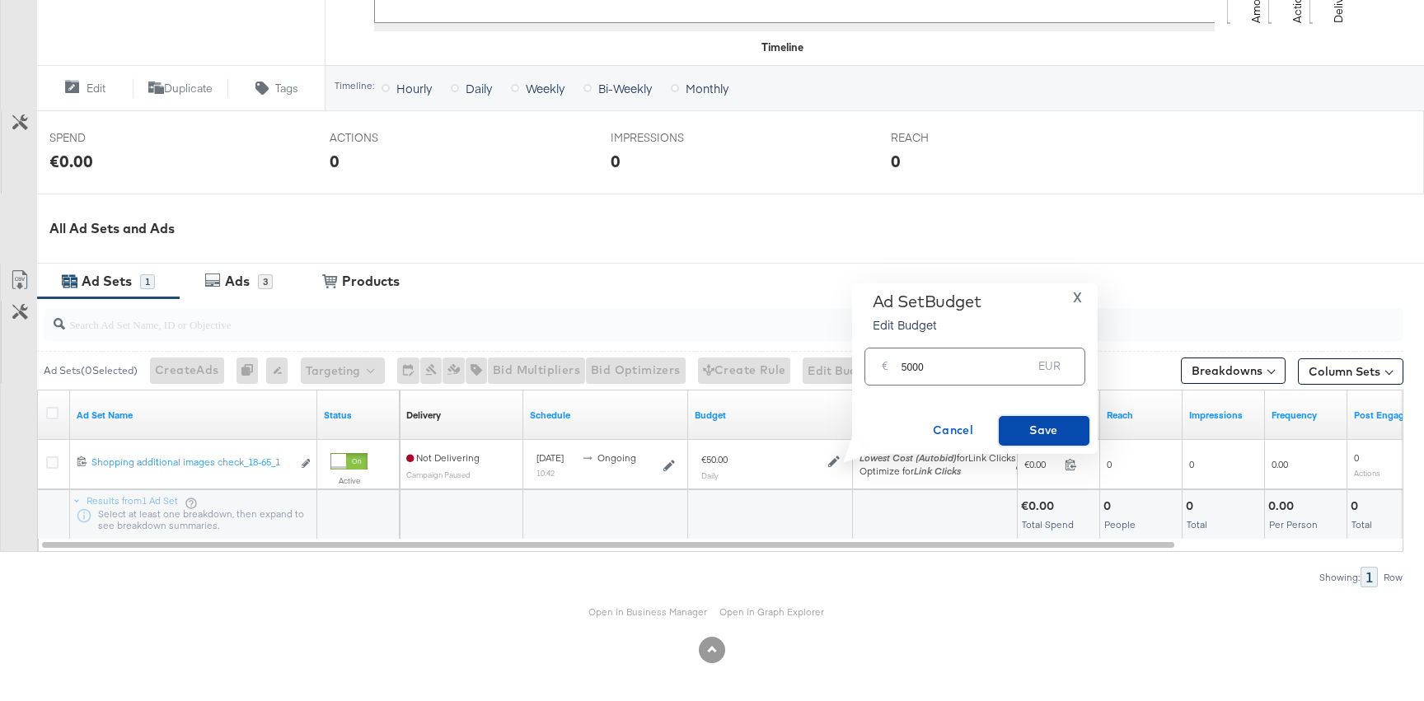
click at [1059, 433] on span "Save" at bounding box center [1043, 430] width 77 height 21
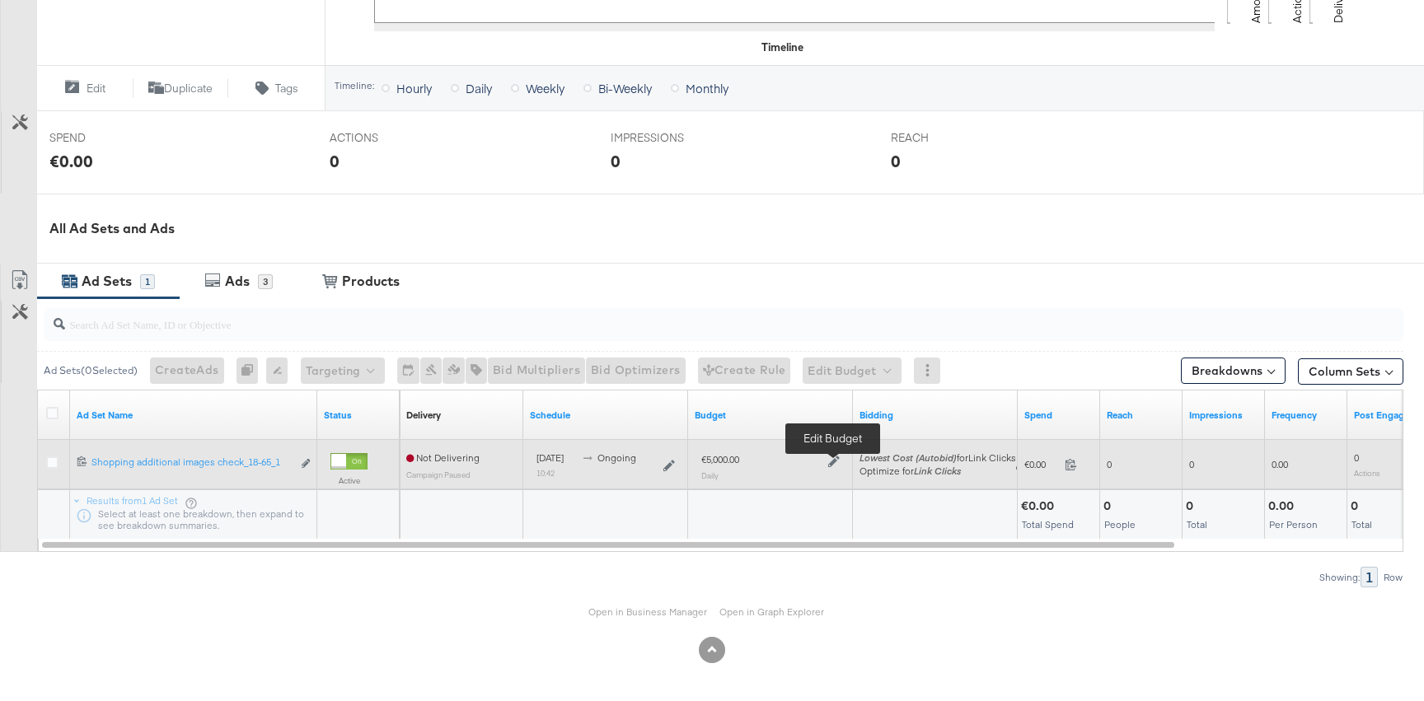
click at [834, 459] on icon at bounding box center [834, 462] width 12 height 12
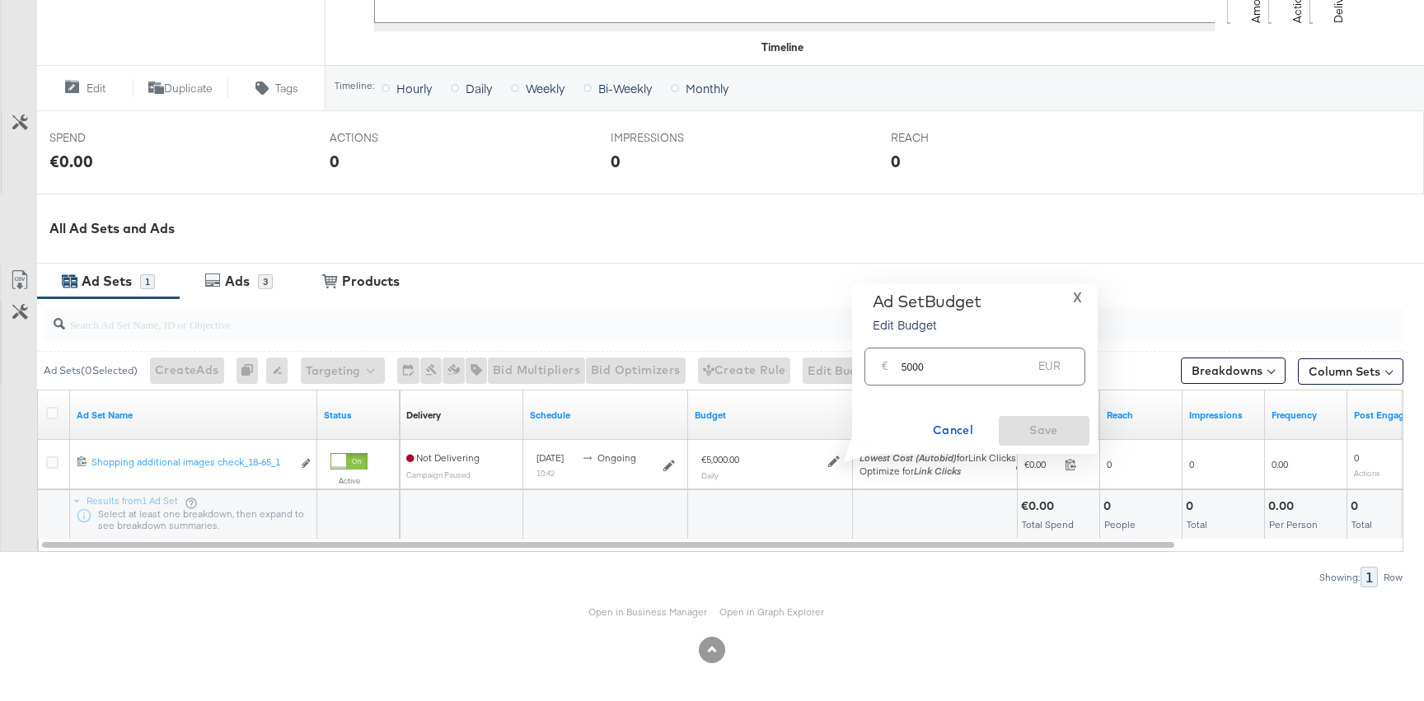
click at [939, 370] on input "5000" at bounding box center [966, 359] width 131 height 35
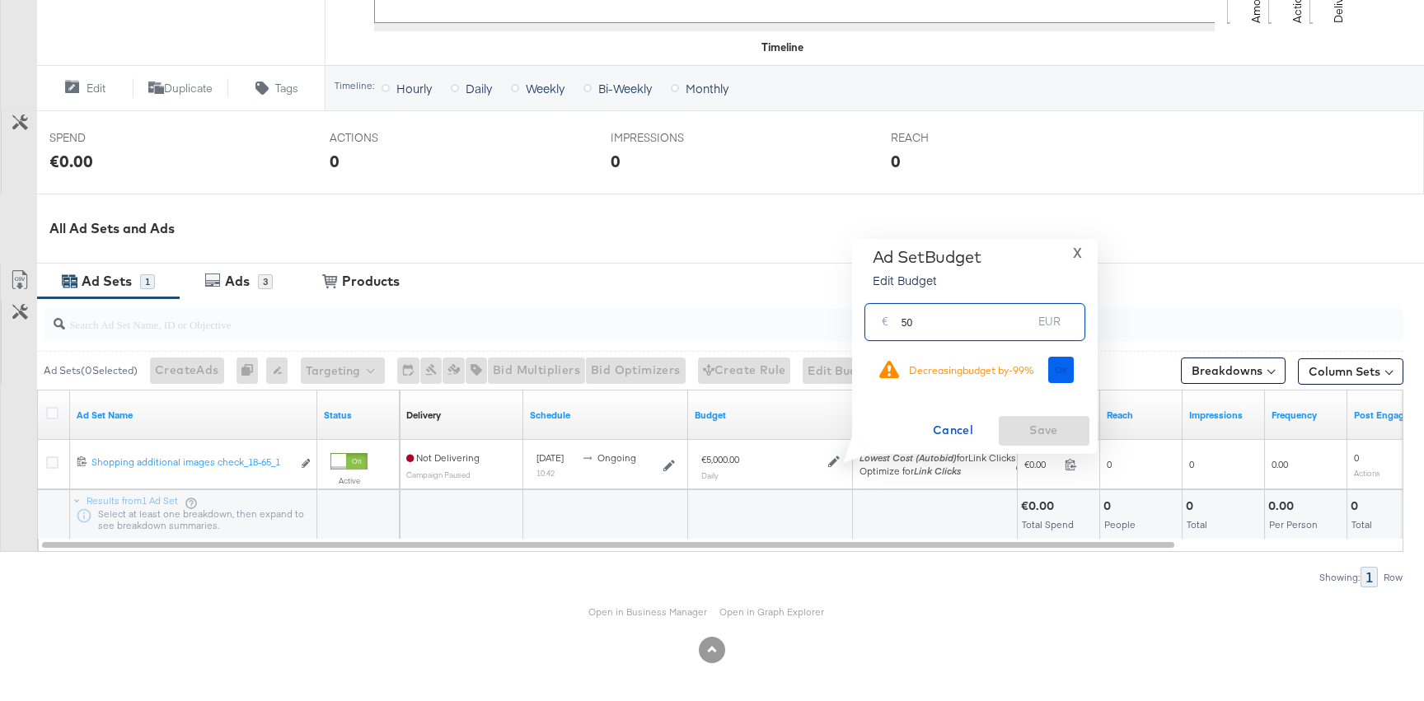
type input "50"
click at [1061, 376] on button "Ok" at bounding box center [1061, 370] width 26 height 26
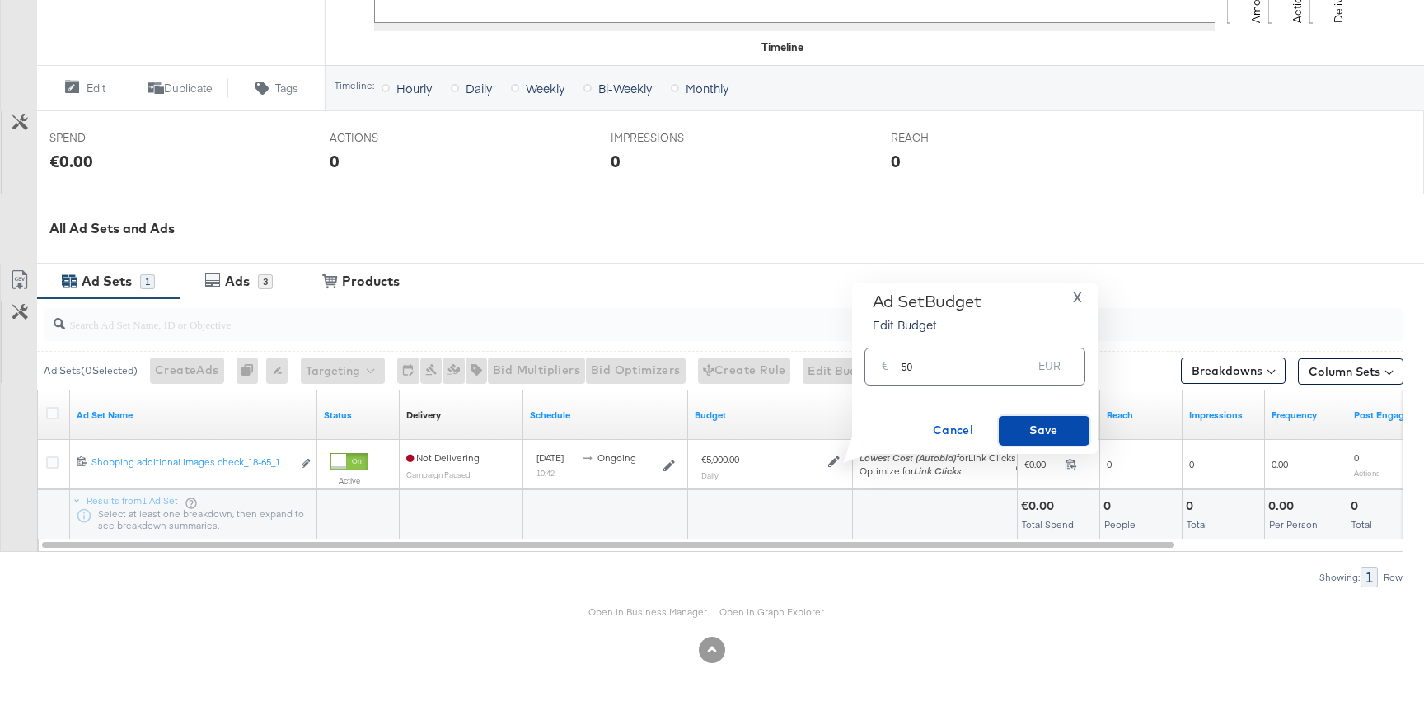
click at [1013, 436] on span "Save" at bounding box center [1043, 430] width 77 height 21
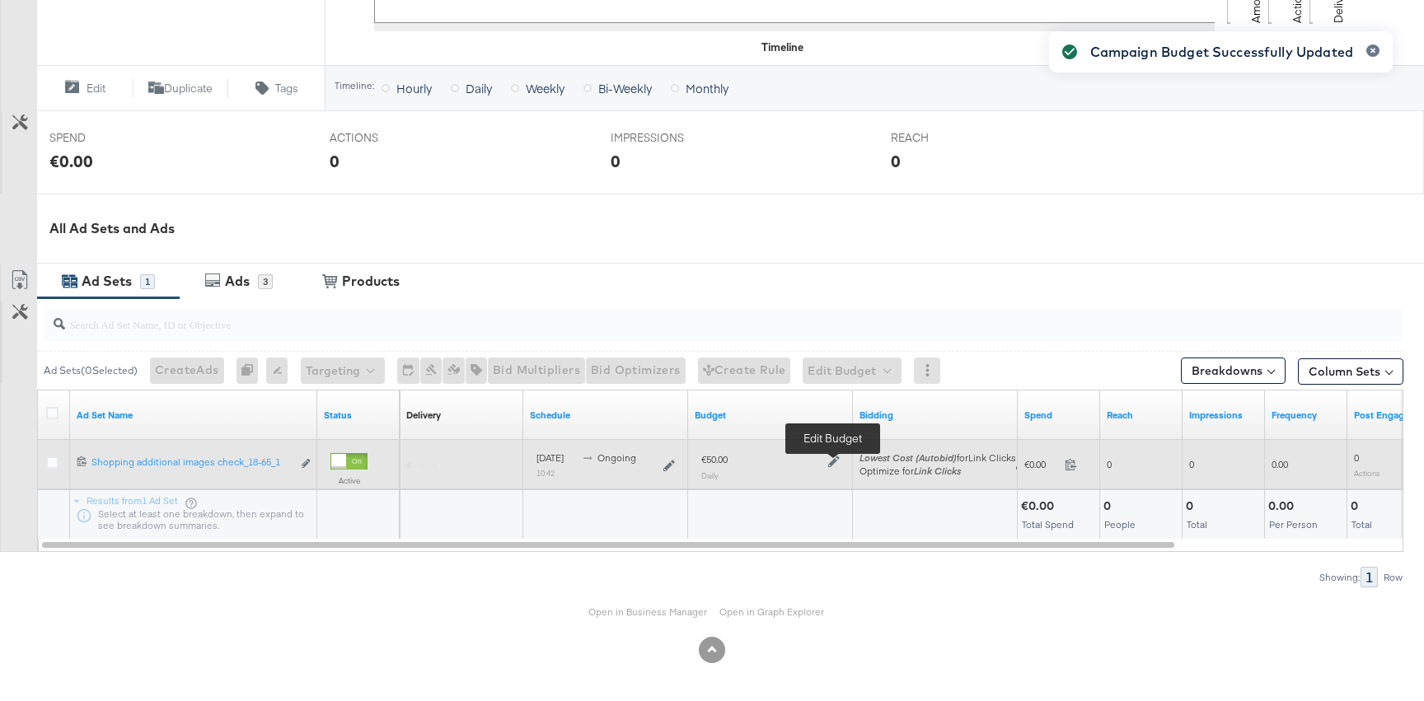
click at [833, 462] on icon at bounding box center [834, 462] width 12 height 12
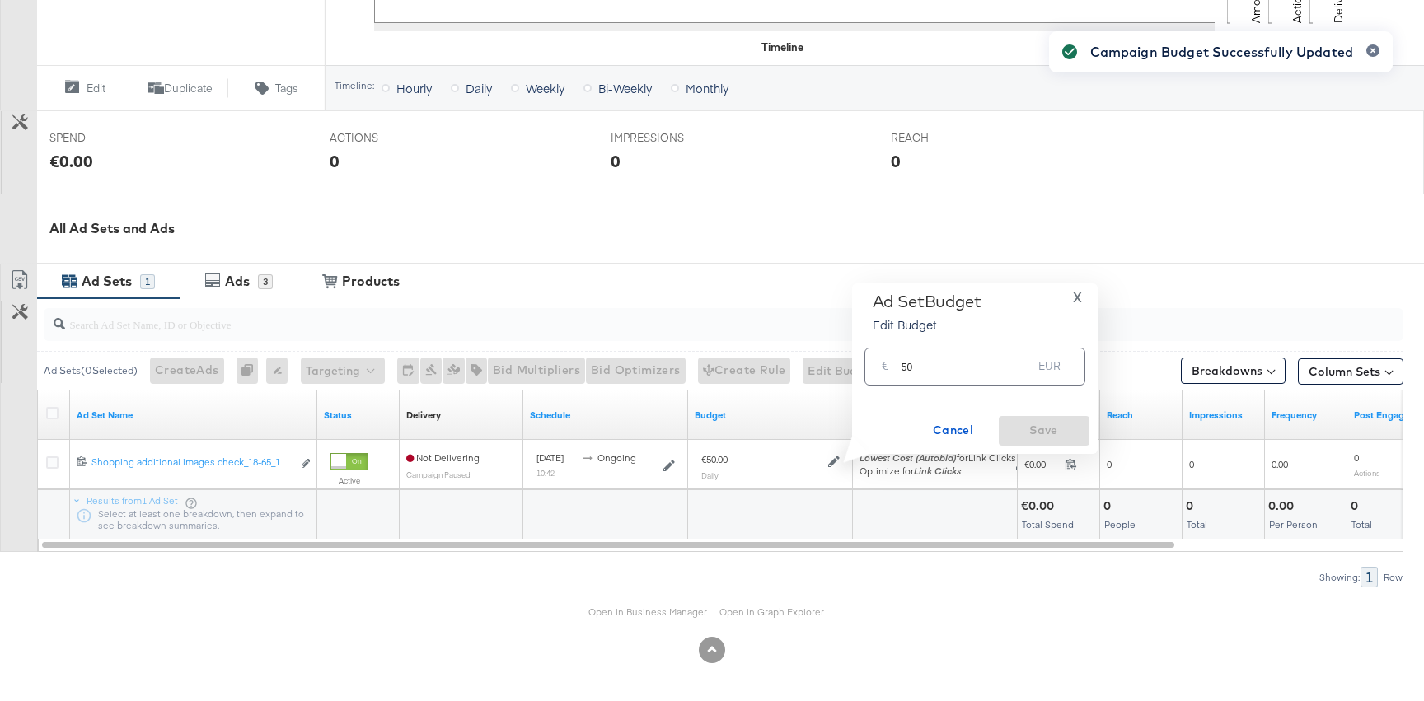
click at [949, 372] on input "50" at bounding box center [966, 359] width 131 height 35
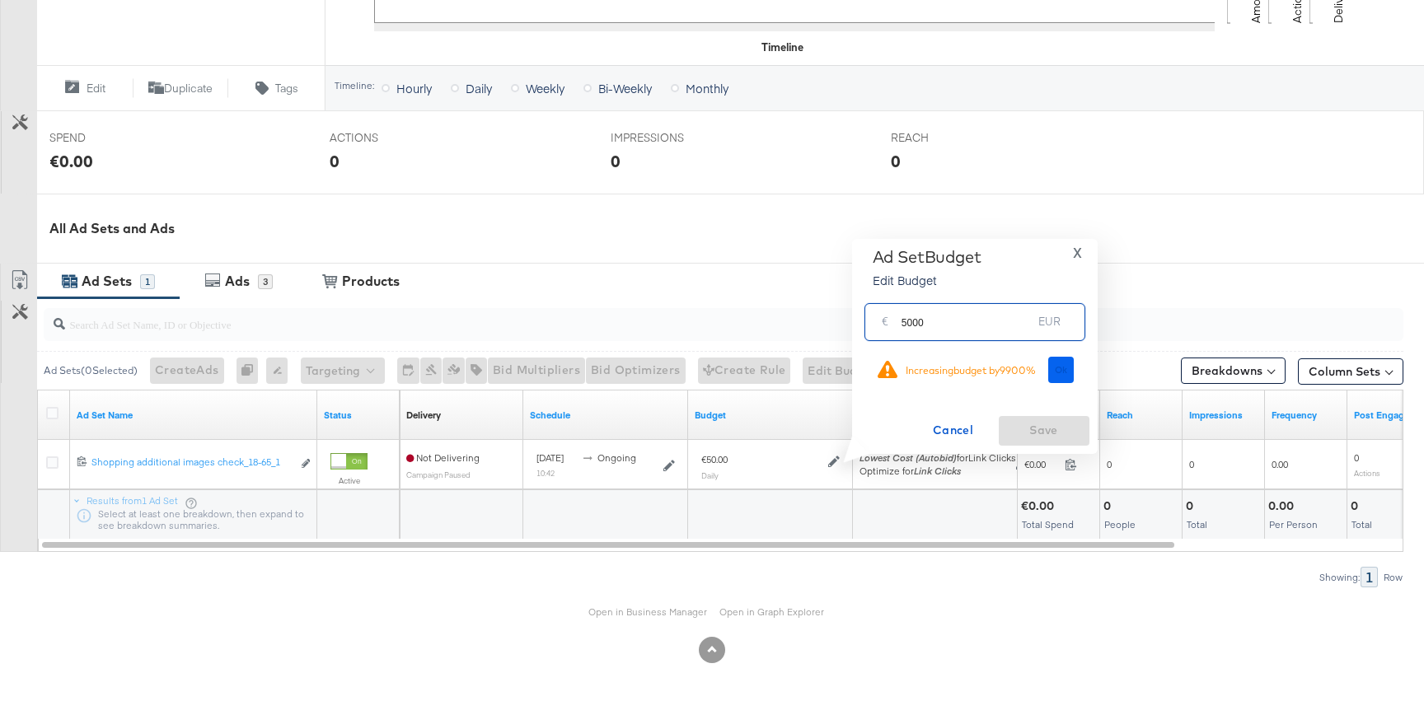
type input "5000"
click at [1060, 364] on span "Ok" at bounding box center [1061, 370] width 13 height 12
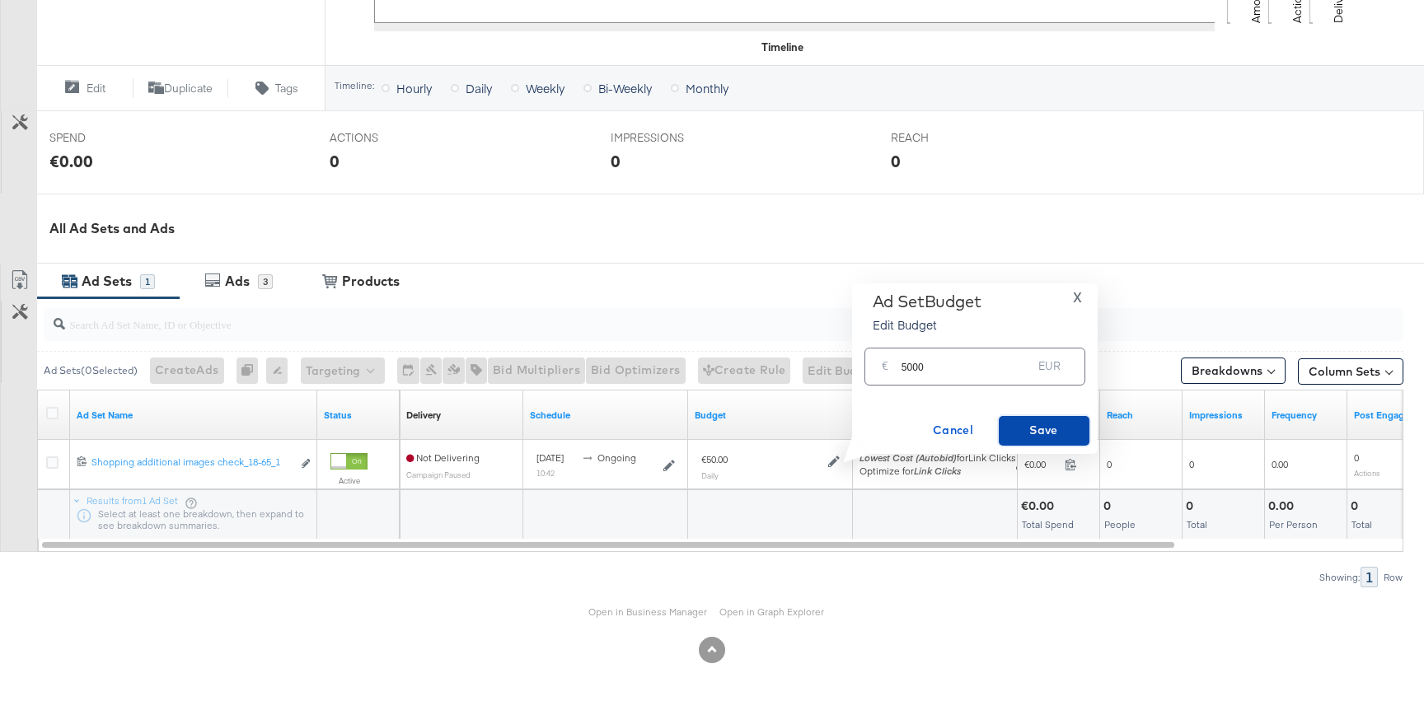
click at [1034, 437] on span "Save" at bounding box center [1043, 430] width 77 height 21
